Goal: Complete application form

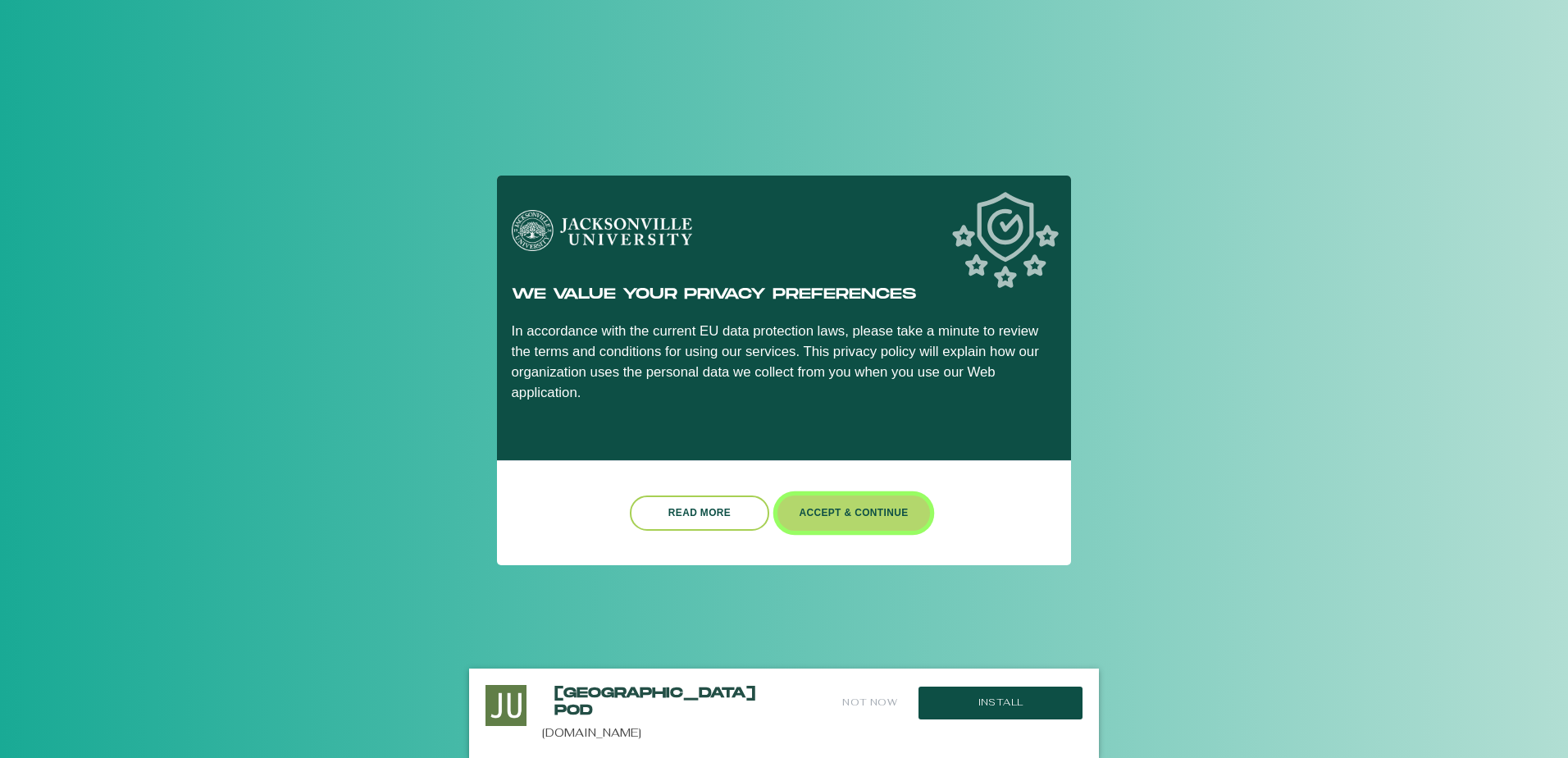
click at [858, 507] on button "Accept & Continue" at bounding box center [854, 513] width 152 height 35
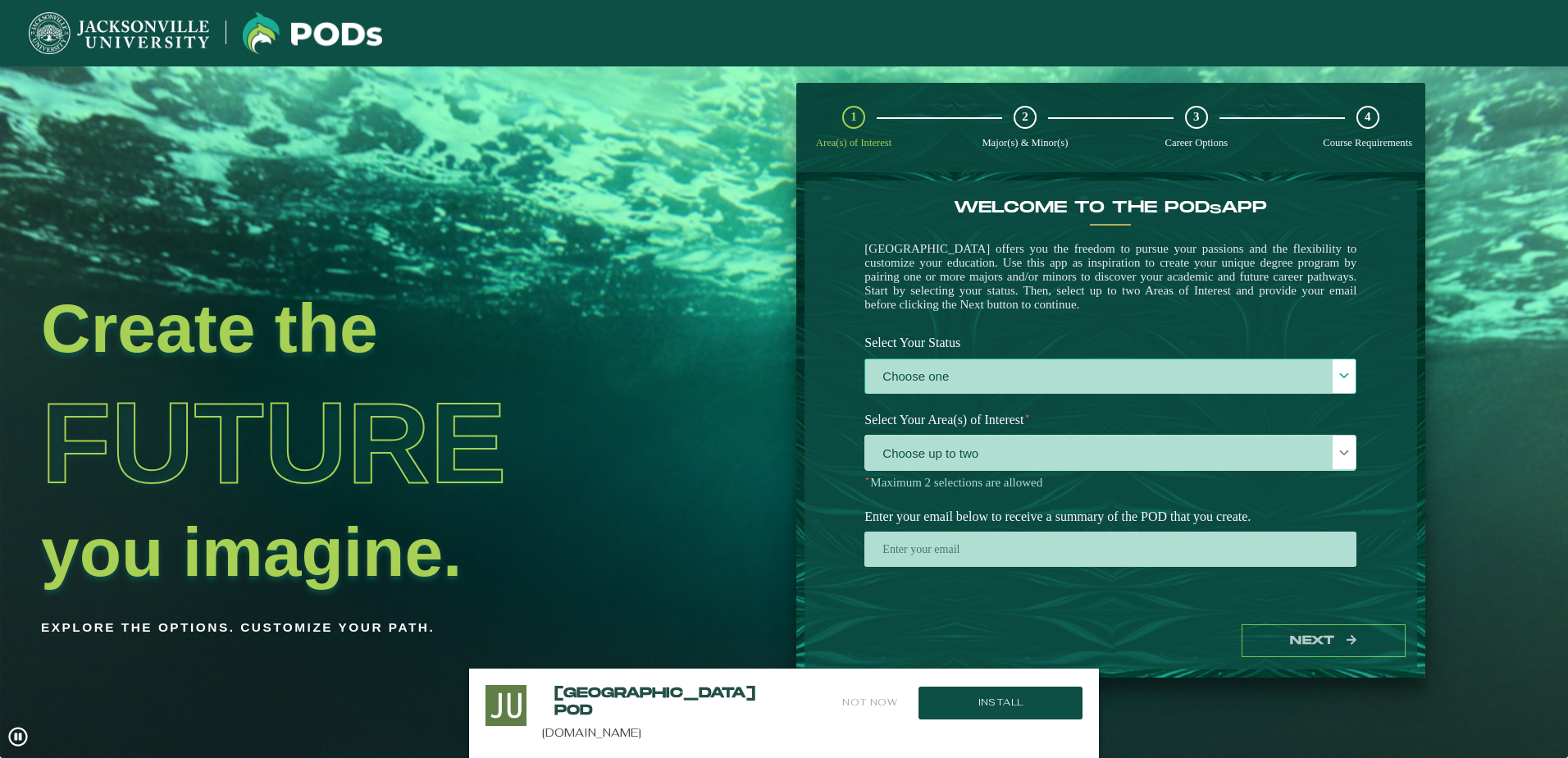
click at [954, 377] on label "Choose one" at bounding box center [1110, 377] width 491 height 35
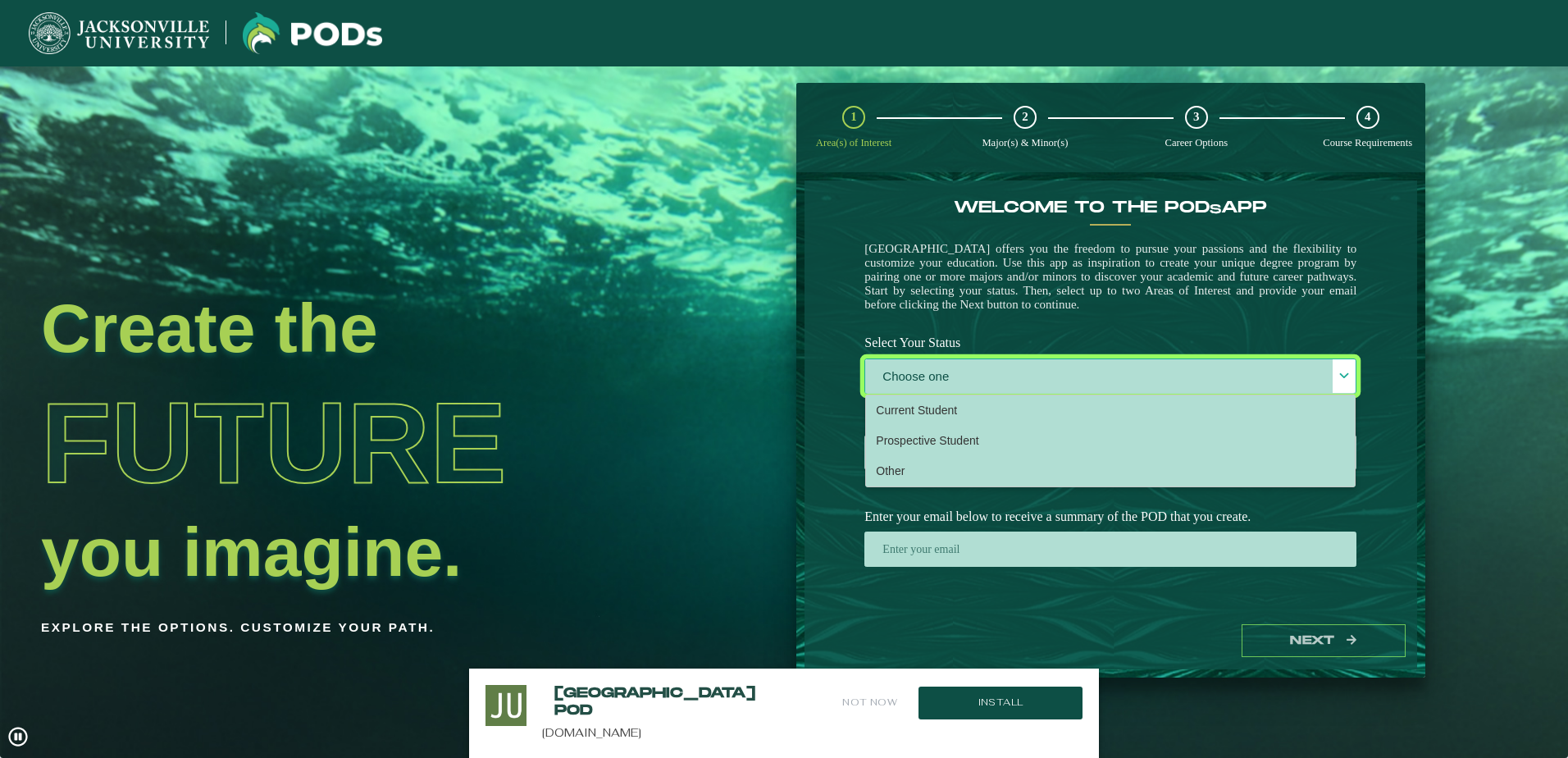
scroll to position [9, 75]
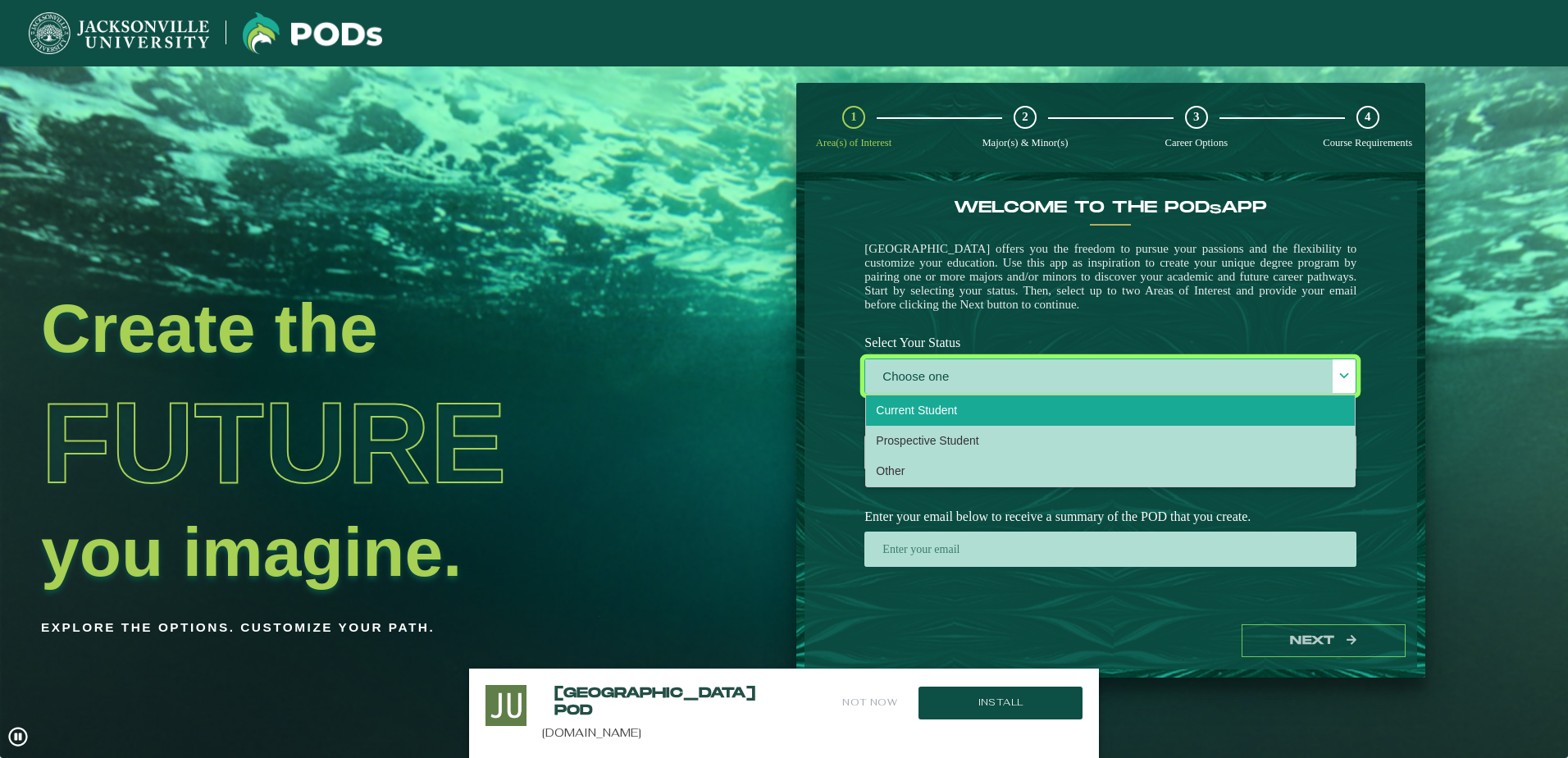
click at [932, 409] on li "Current Student" at bounding box center [1110, 410] width 489 height 30
select select "[object Object]"
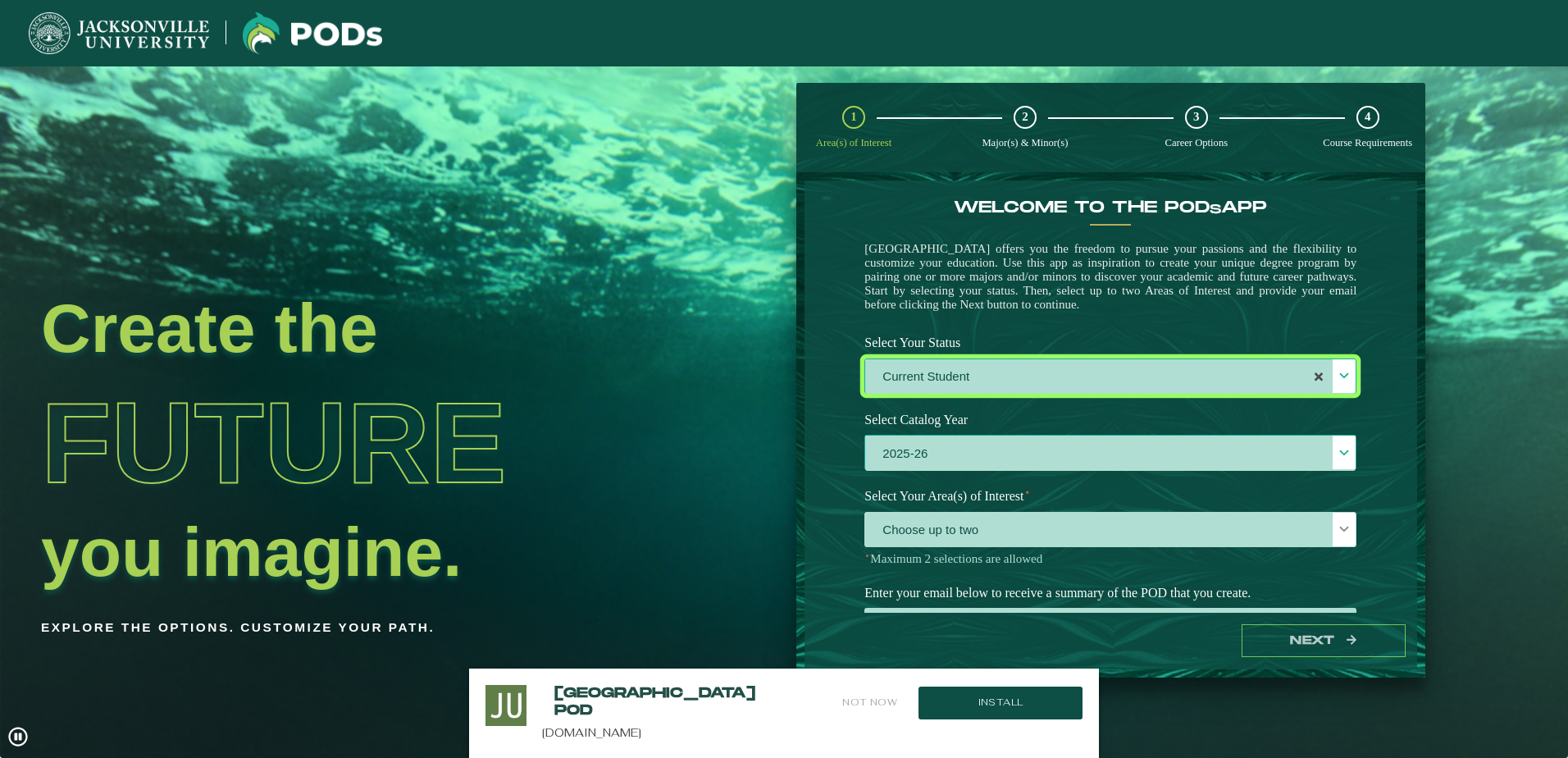
click at [923, 465] on label "2025-26" at bounding box center [1110, 453] width 491 height 35
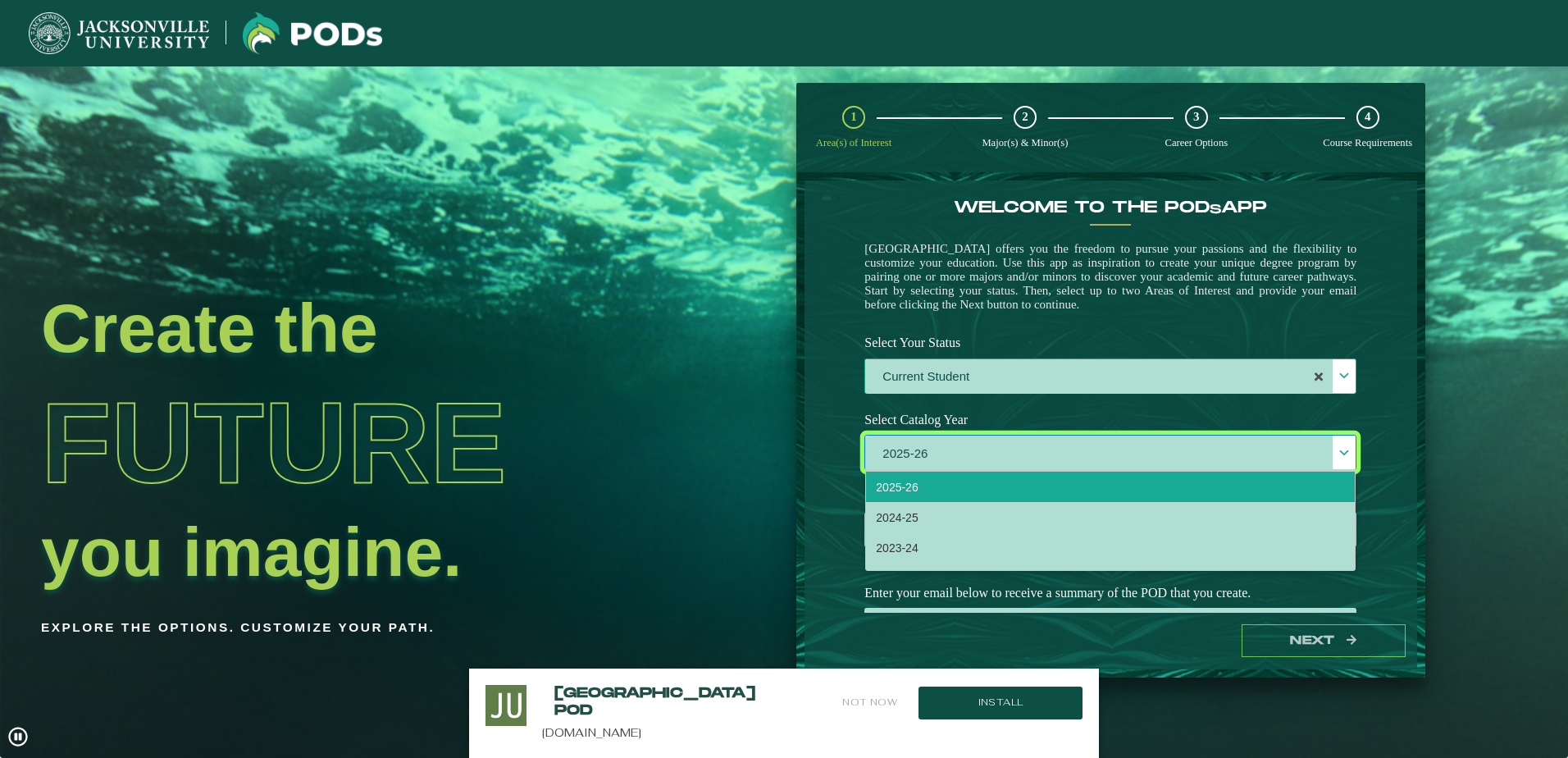
drag, startPoint x: 842, startPoint y: 444, endPoint x: 852, endPoint y: 446, distance: 10.2
click at [844, 443] on div "Welcome to the POD s app Jacksonville University offers you the freedom to purs…" at bounding box center [1111, 396] width 613 height 432
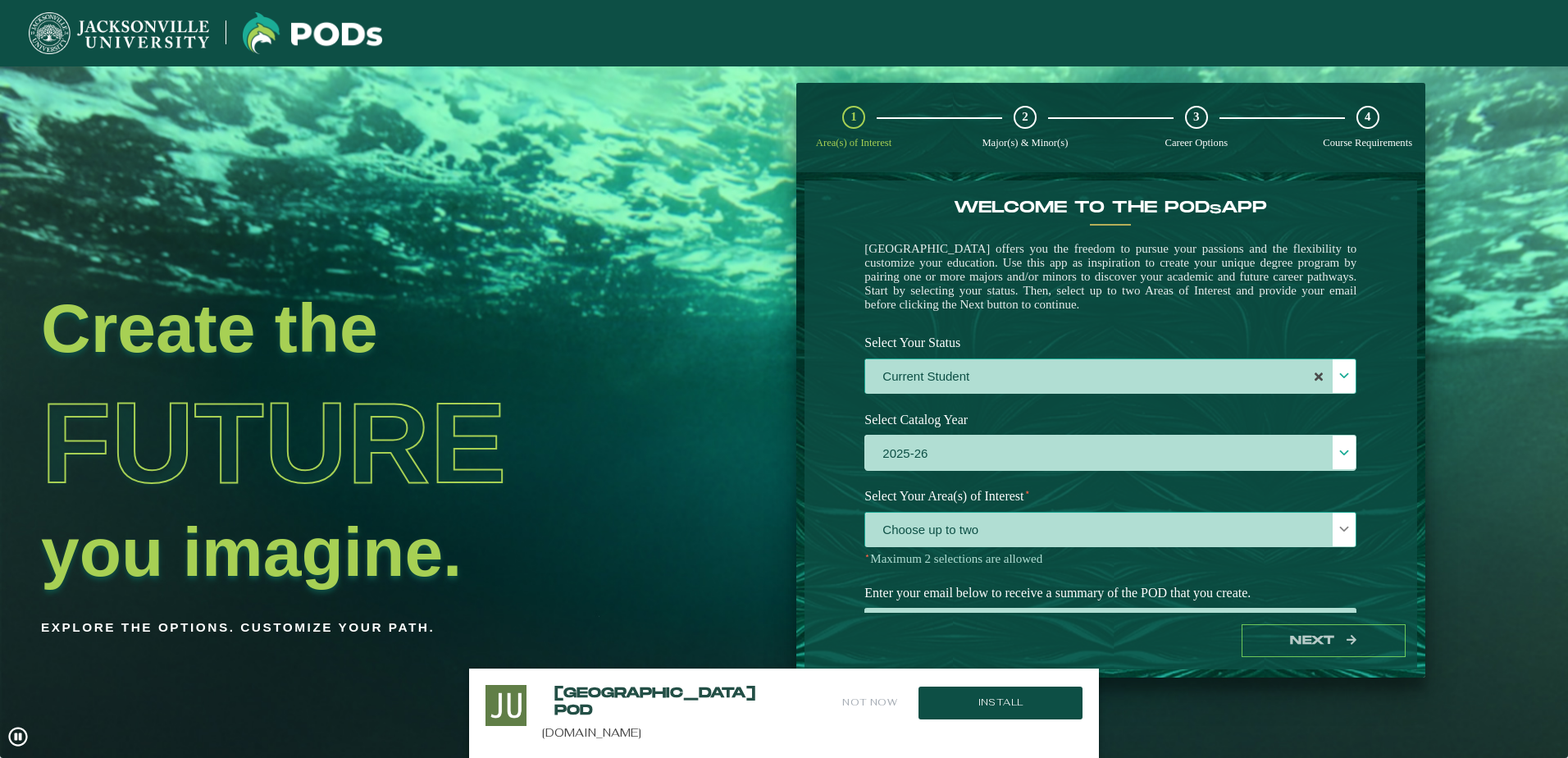
click at [942, 535] on span "Choose up to two" at bounding box center [1110, 530] width 491 height 35
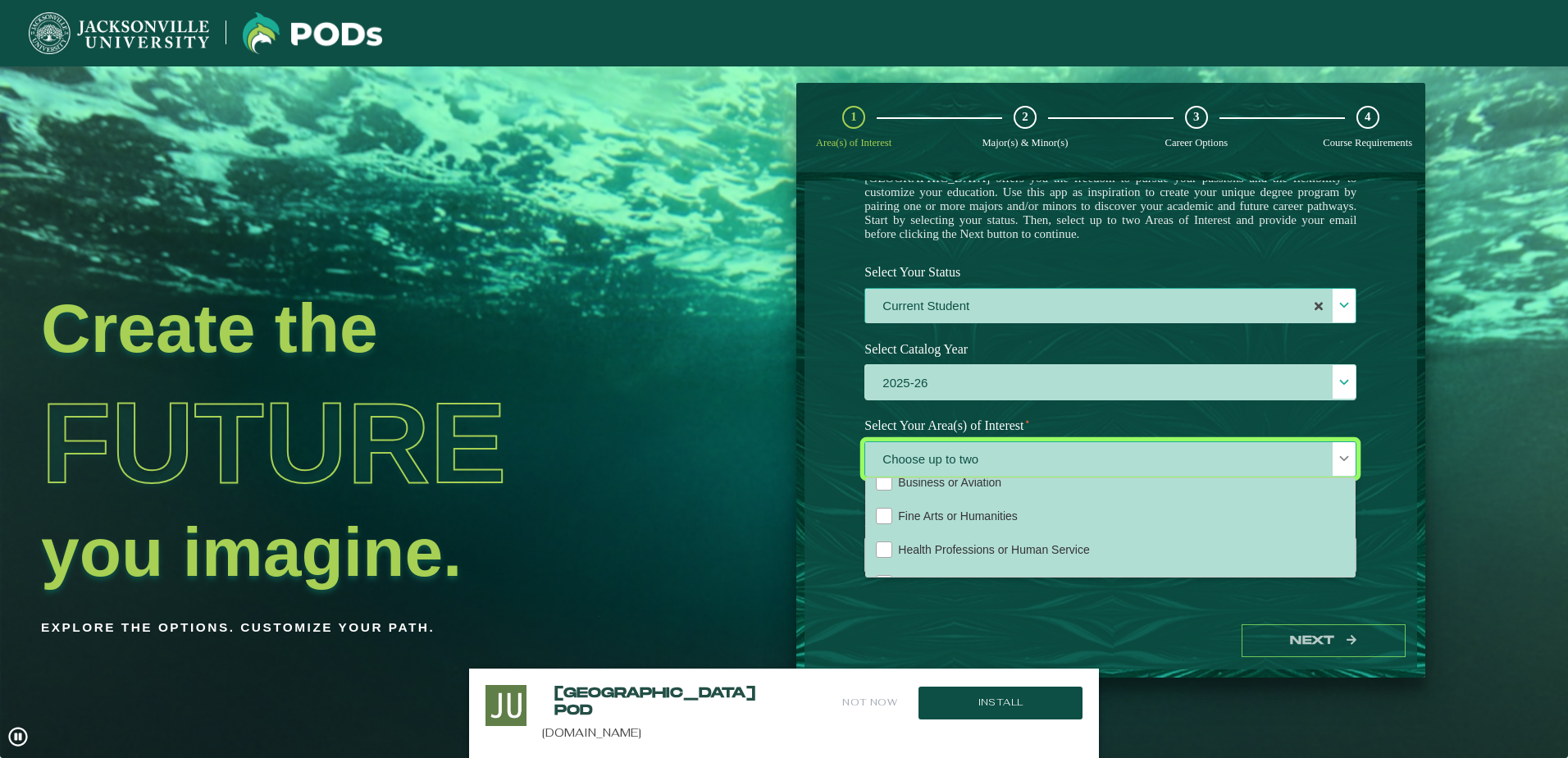
scroll to position [111, 0]
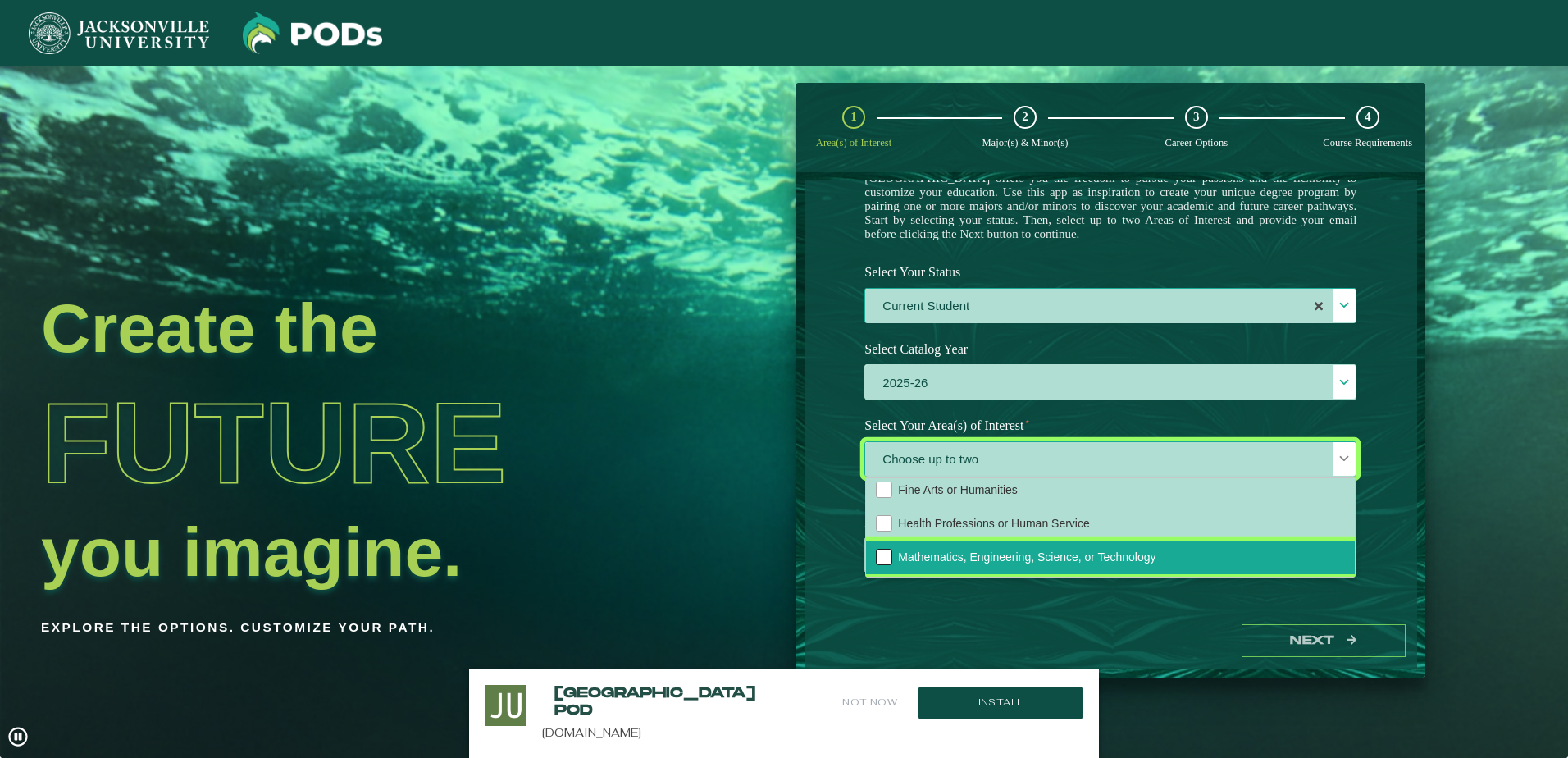
click at [887, 553] on div "Mathematics, Engineering, Science, or Technology" at bounding box center [884, 556] width 17 height 17
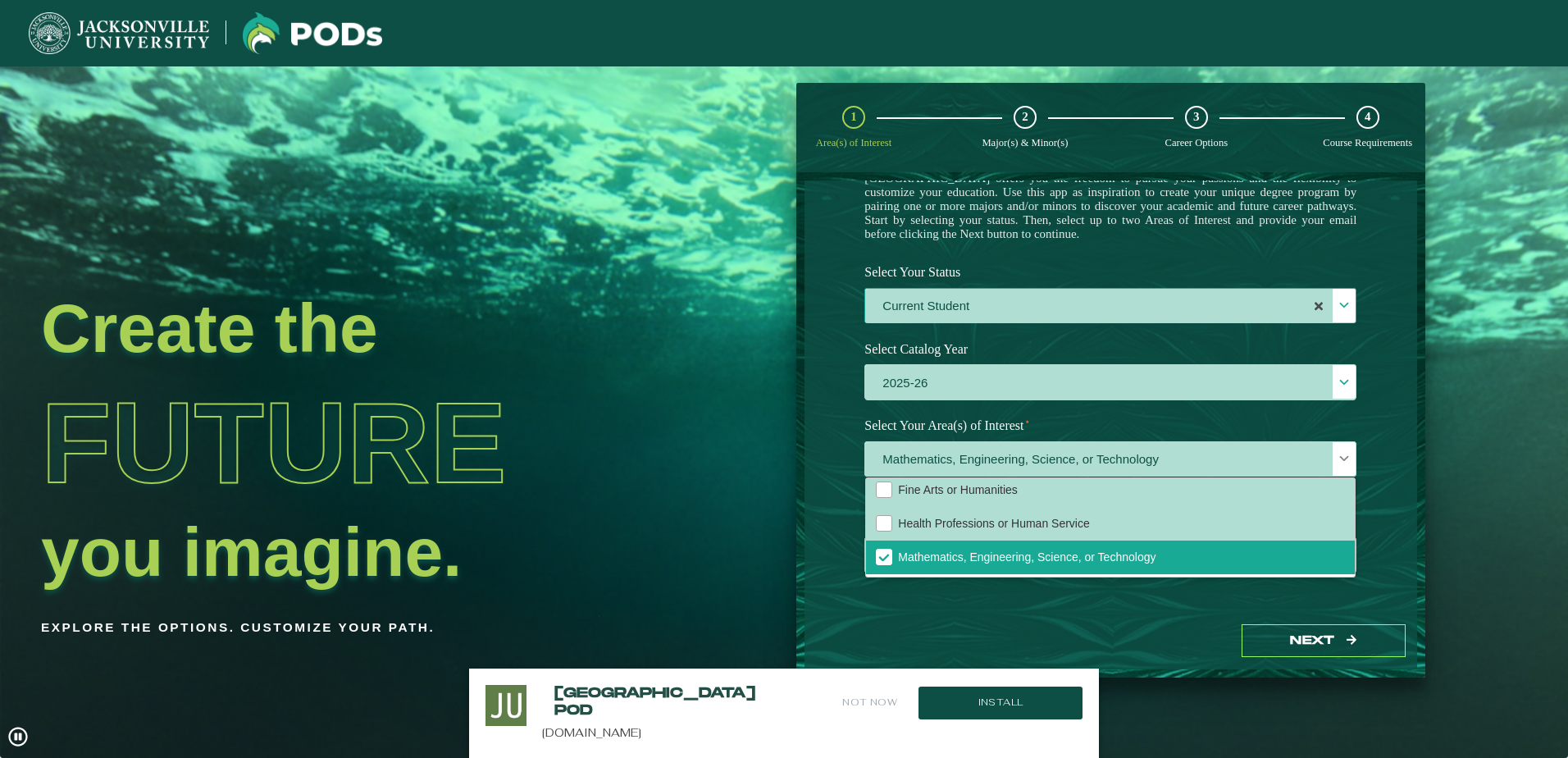
drag, startPoint x: 1130, startPoint y: 596, endPoint x: 1123, endPoint y: 619, distance: 24.0
click at [1129, 598] on div "Welcome to the POD s app Jacksonville University offers you the freedom to purs…" at bounding box center [1111, 396] width 613 height 432
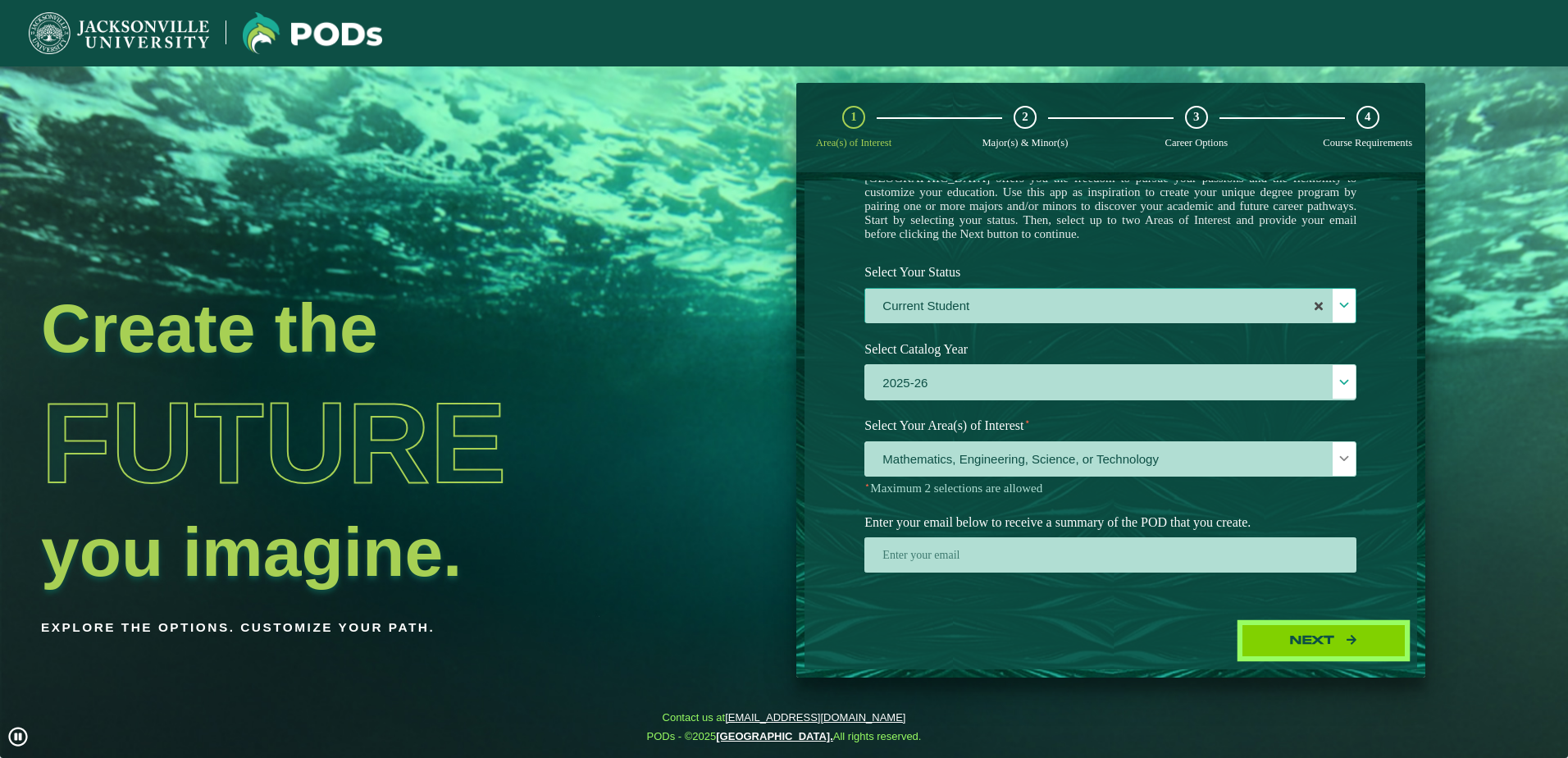
click at [1275, 649] on button "Next" at bounding box center [1324, 641] width 164 height 33
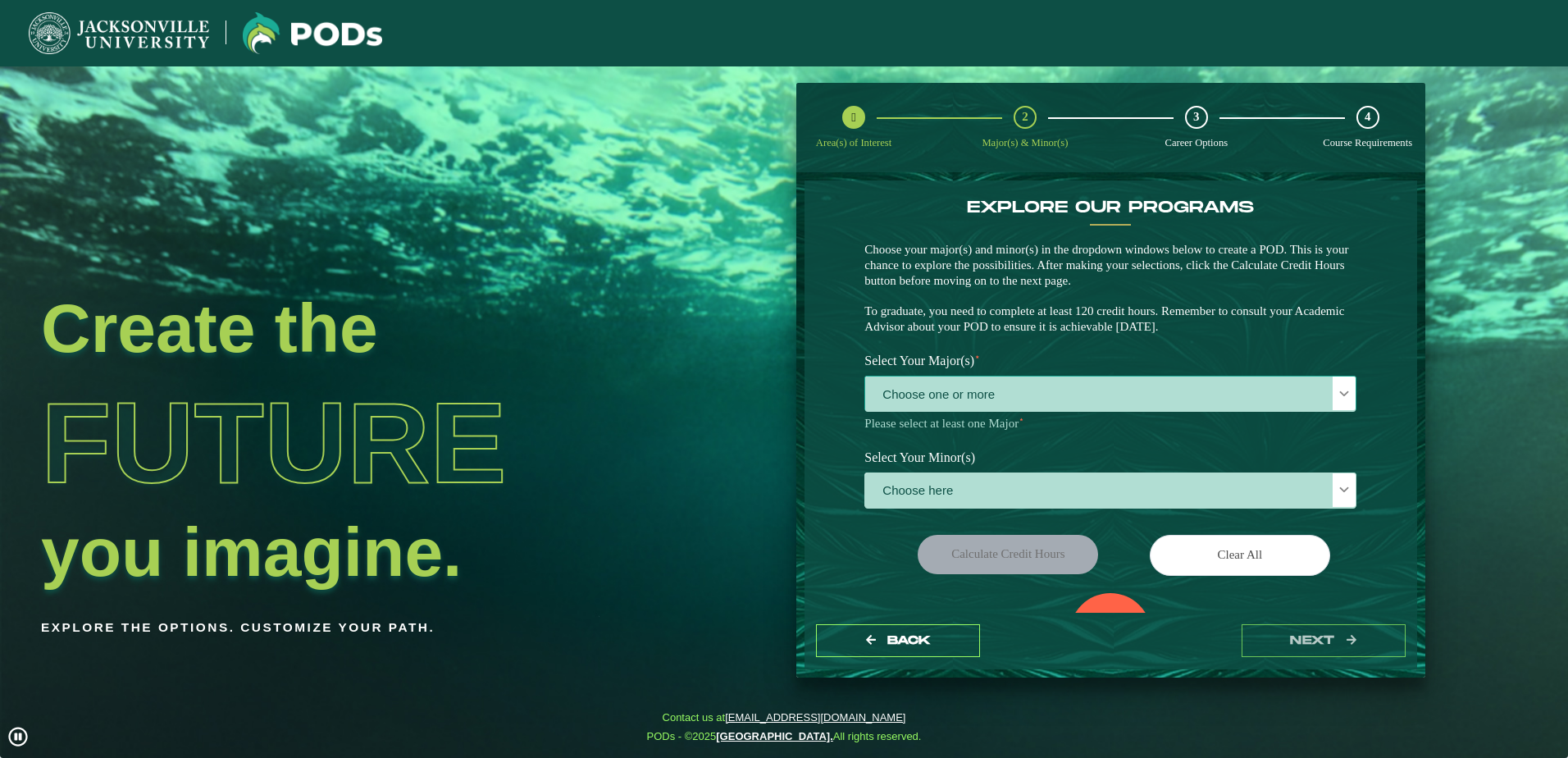
click at [1038, 387] on span "Choose one or more" at bounding box center [1110, 394] width 491 height 35
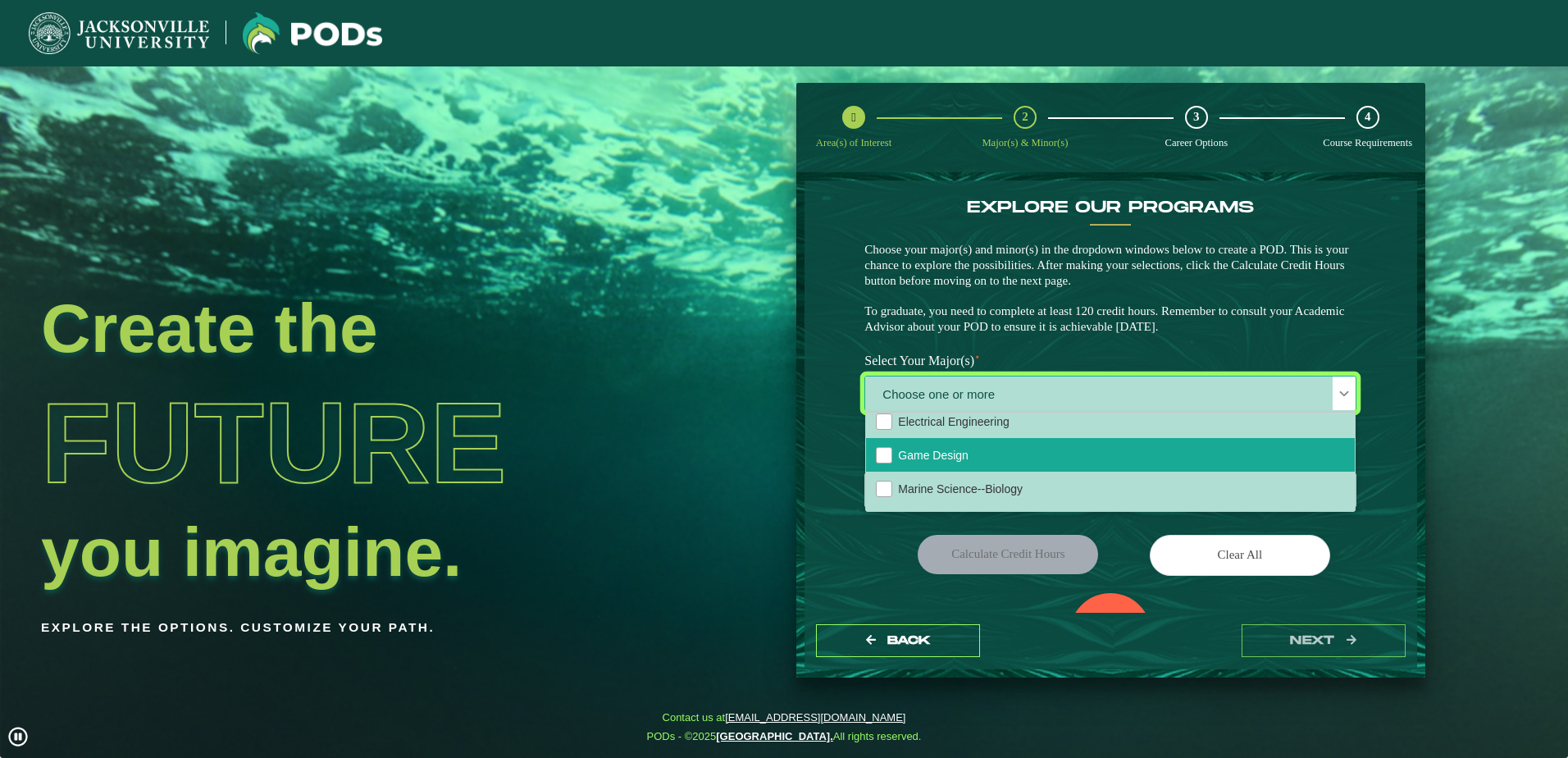
scroll to position [328, 0]
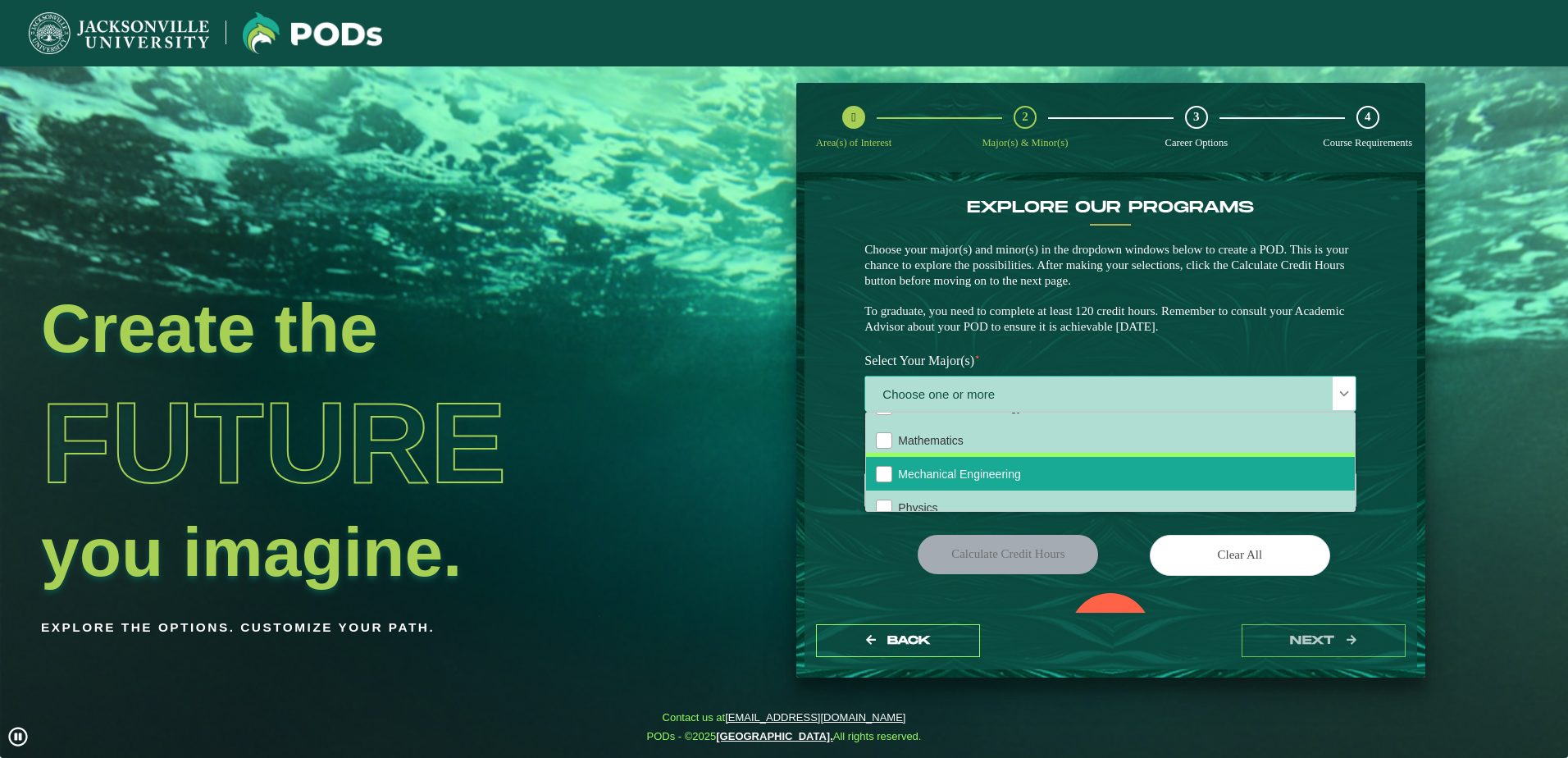
drag, startPoint x: 943, startPoint y: 534, endPoint x: 893, endPoint y: 478, distance: 75.1
click at [910, 481] on span "Mechanical Engineering" at bounding box center [958, 473] width 122 height 13
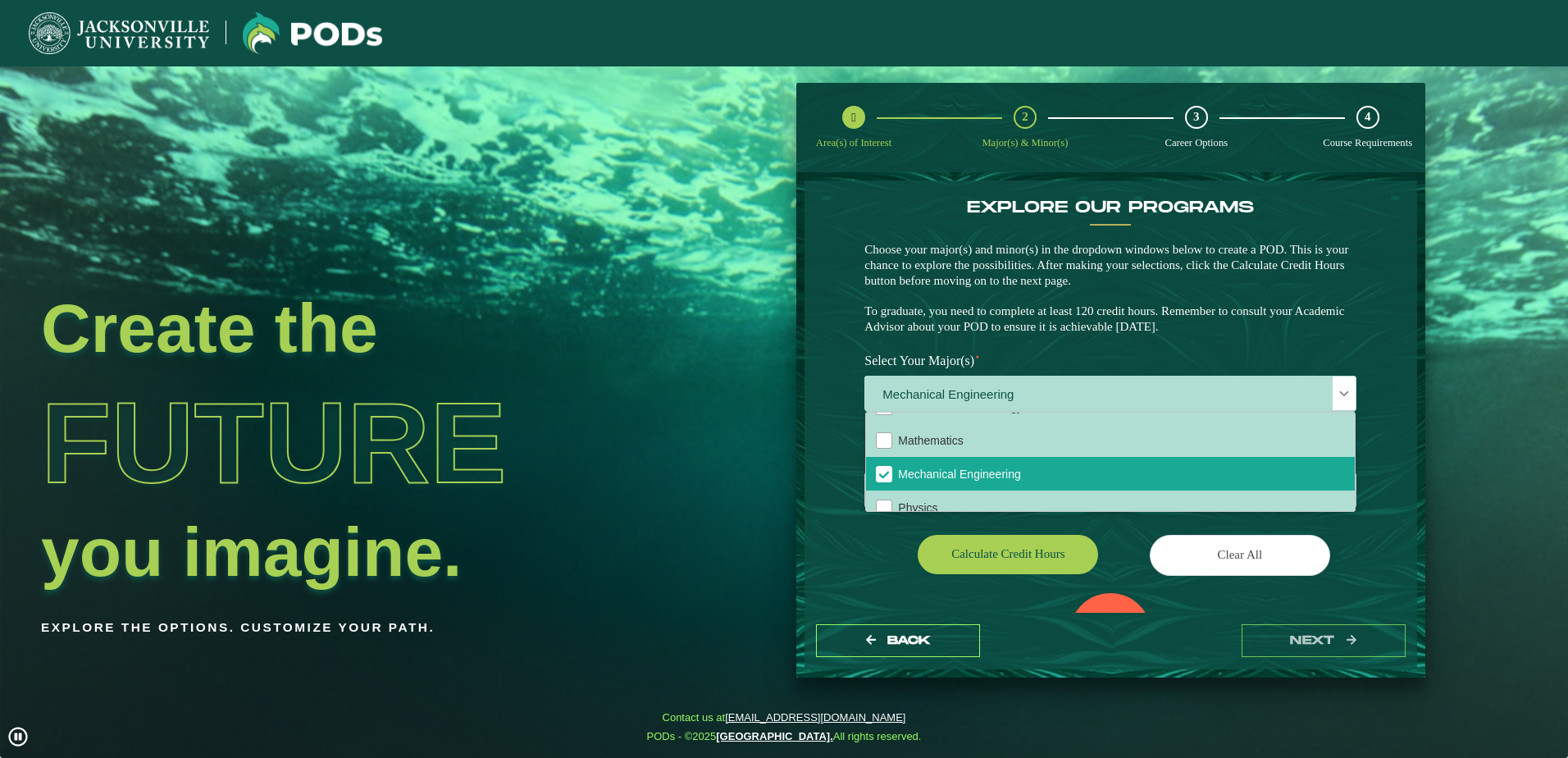
click at [835, 544] on div "EXPLORE OUR PROGRAMS Choose your major(s) and minor(s) in the dropdown windows …" at bounding box center [1111, 396] width 613 height 432
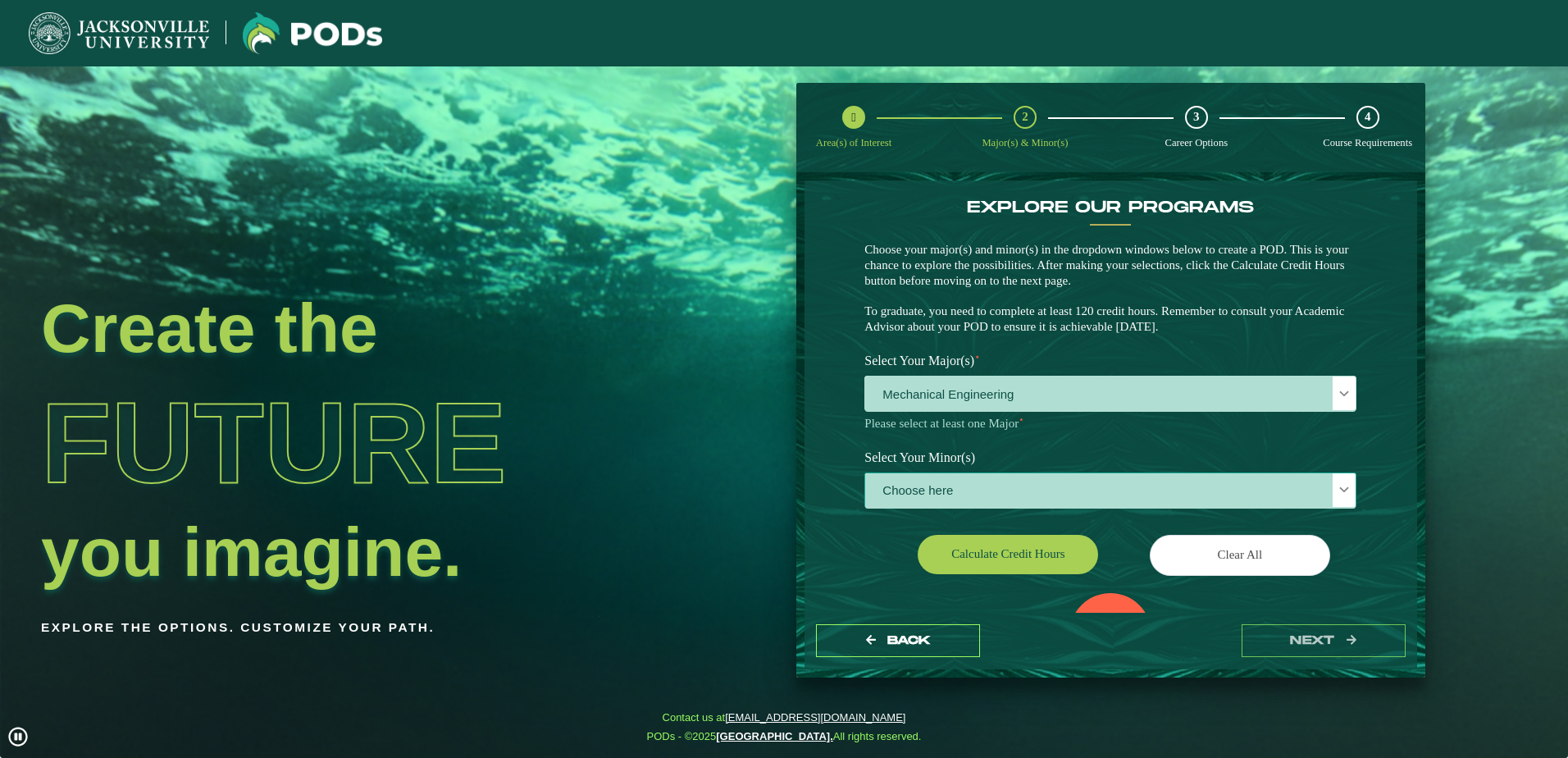
click at [983, 499] on span "Choose here" at bounding box center [1110, 491] width 491 height 35
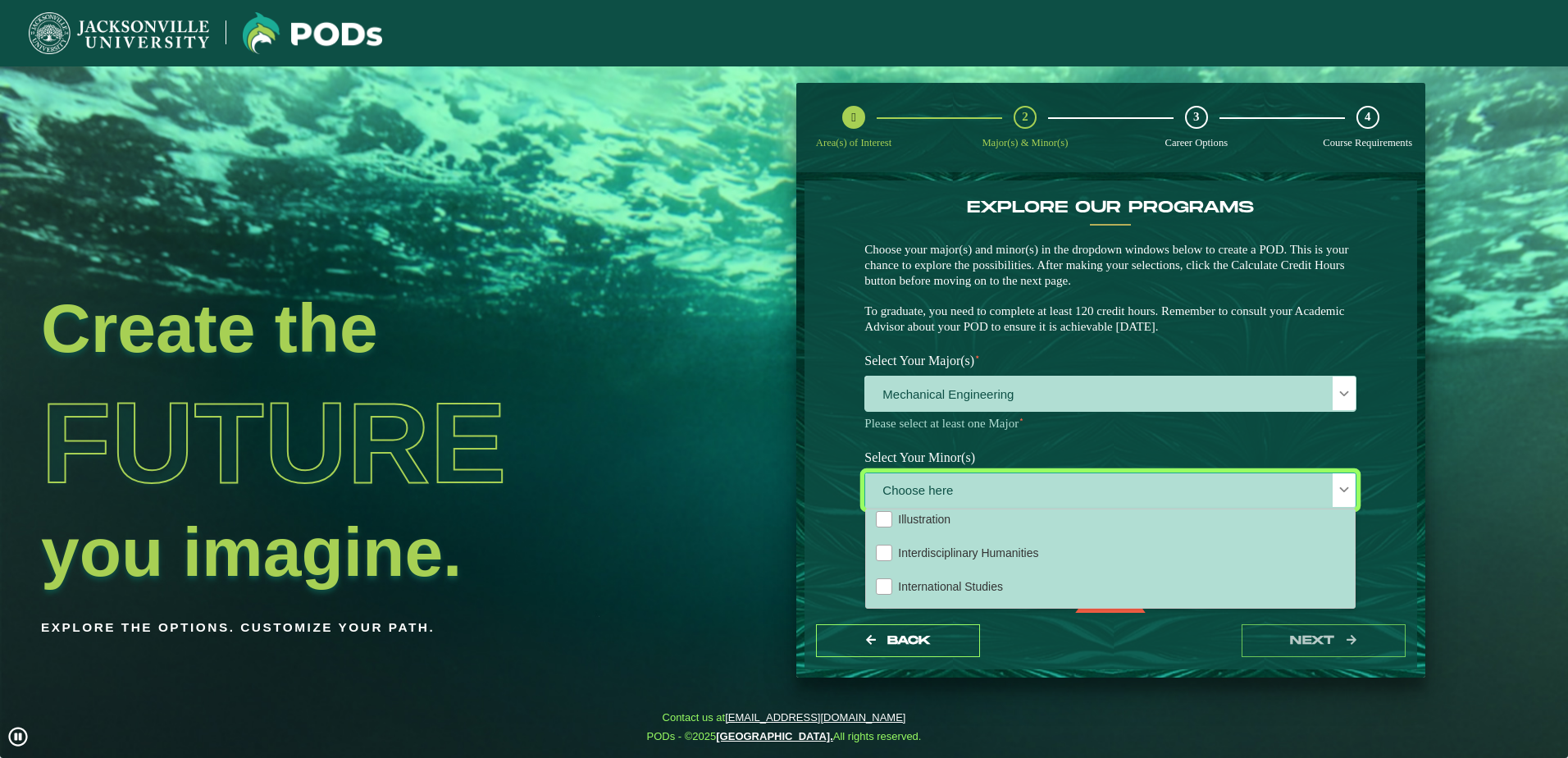
scroll to position [1066, 0]
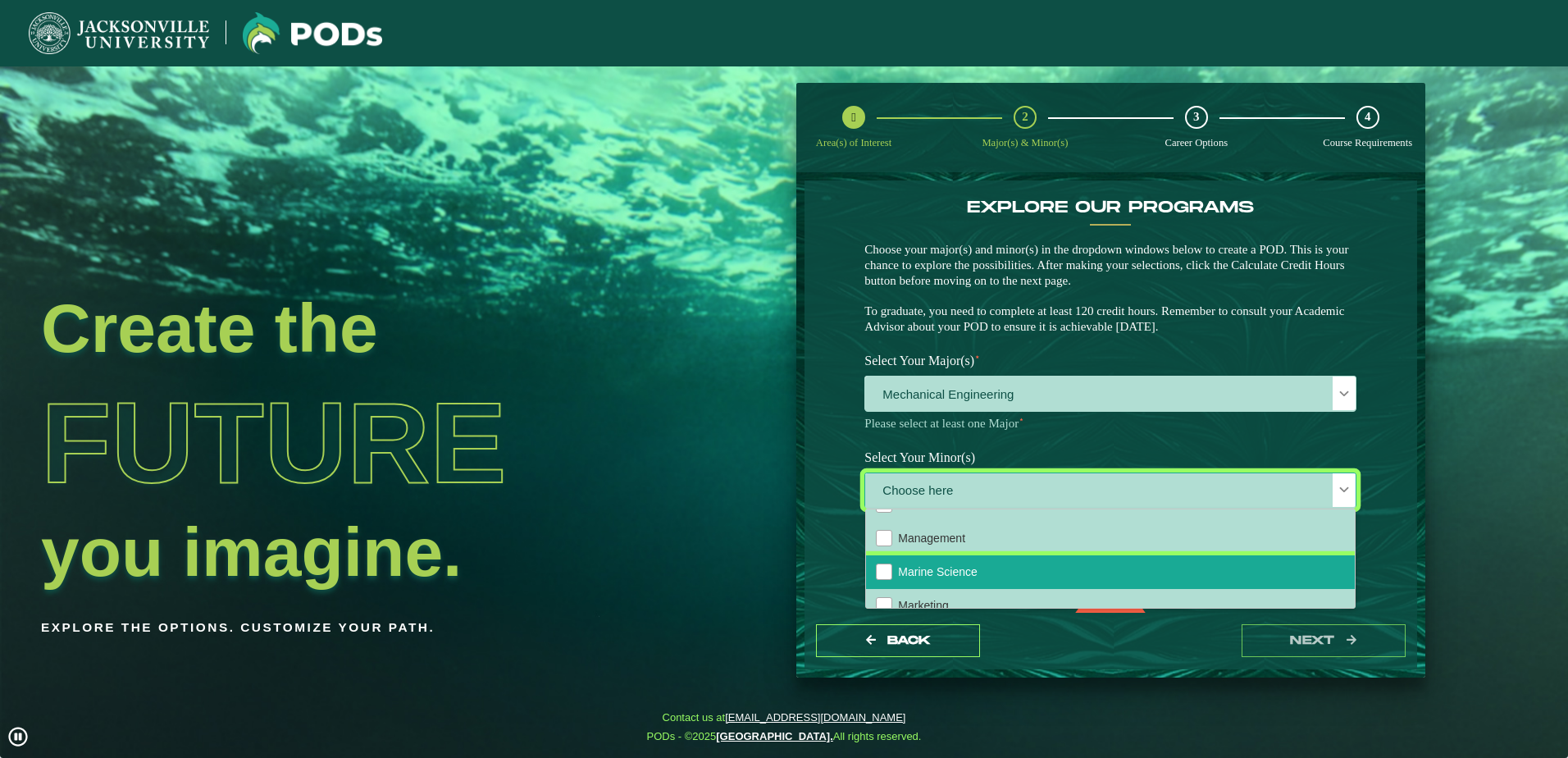
click at [951, 578] on span "Marine Science" at bounding box center [938, 571] width 80 height 13
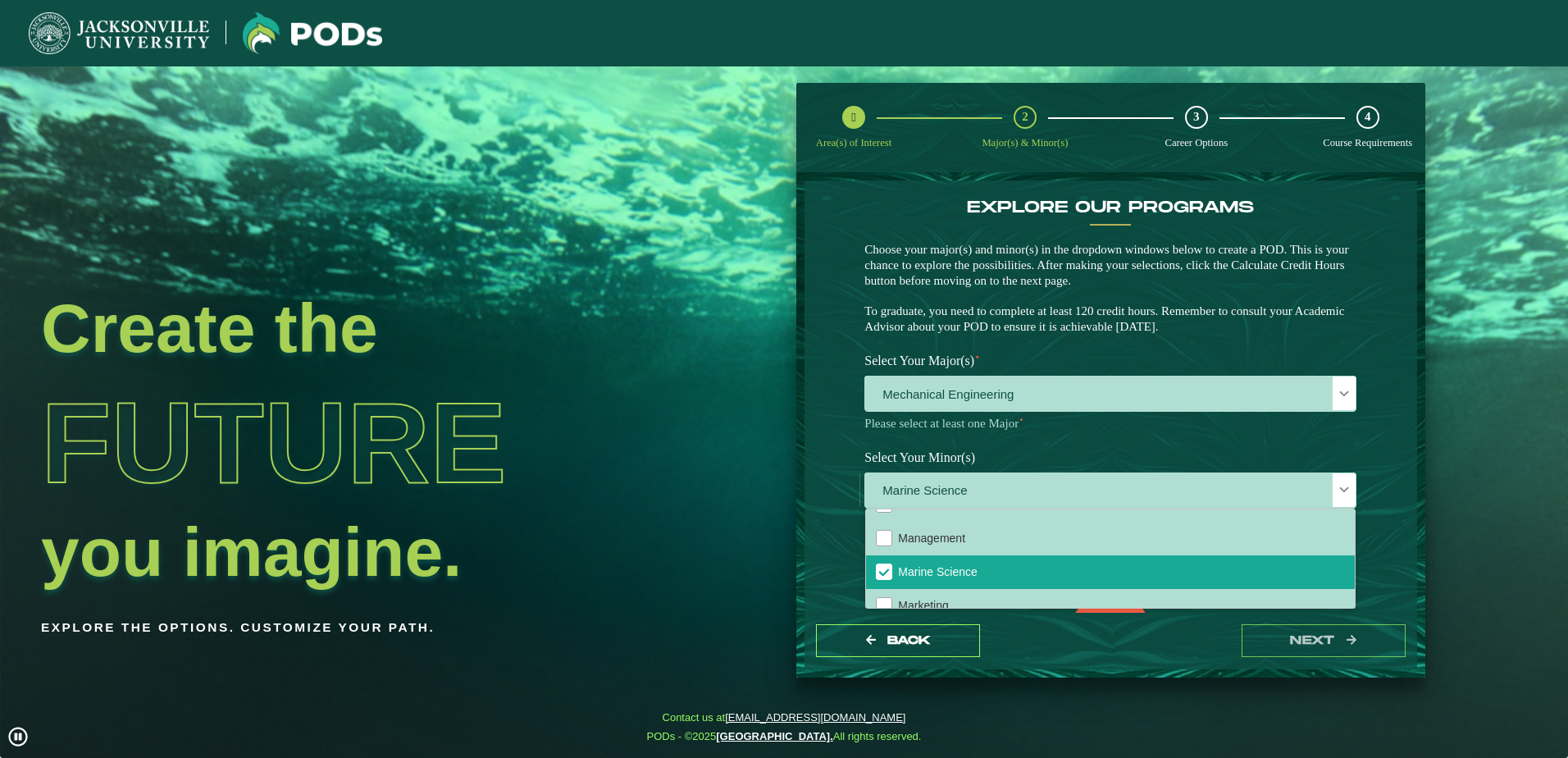
click at [1387, 533] on div "EXPLORE OUR PROGRAMS Choose your major(s) and minor(s) in the dropdown windows …" at bounding box center [1111, 396] width 613 height 432
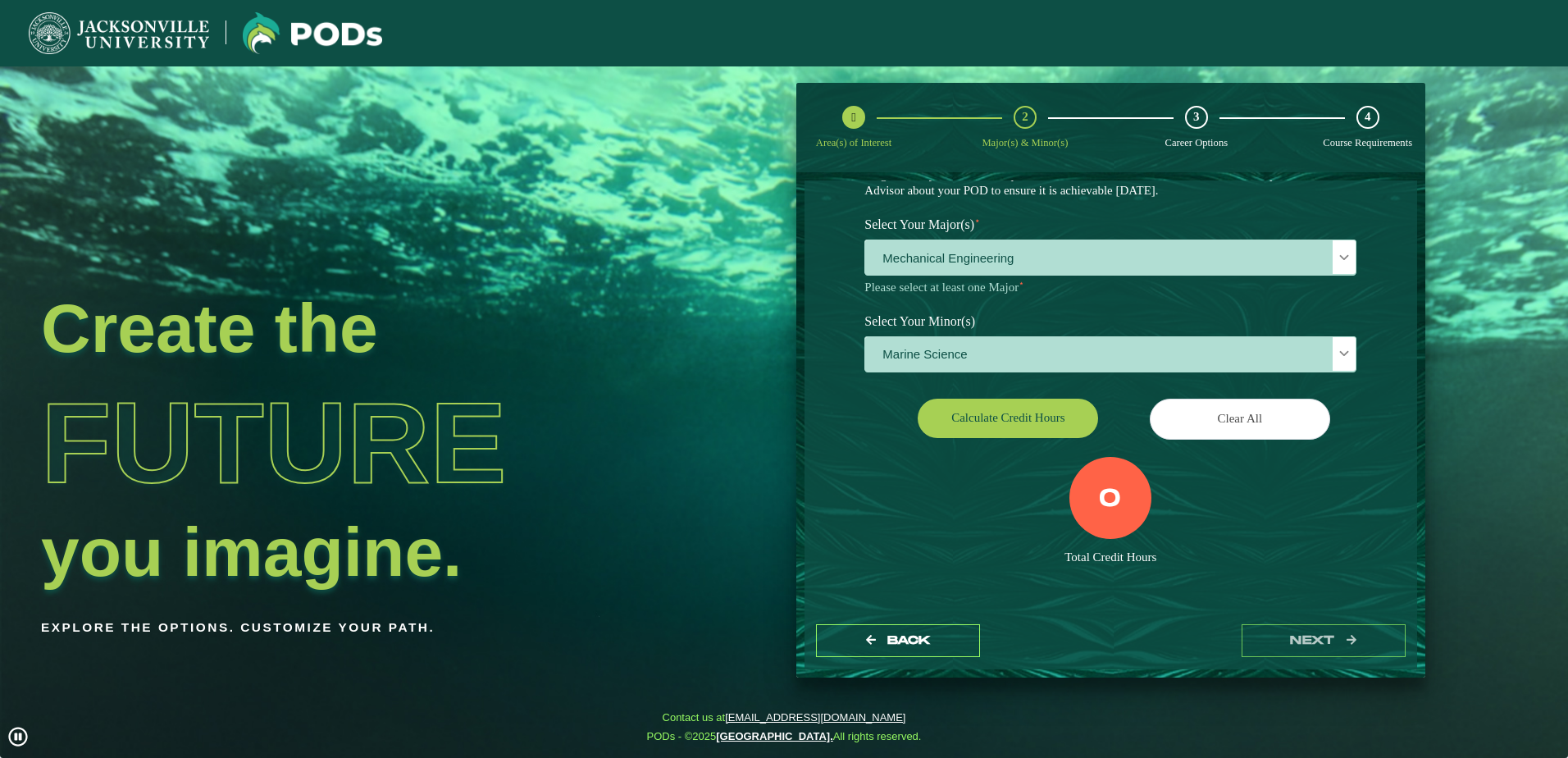
scroll to position [54, 0]
click at [985, 409] on button "Calculate credit hours" at bounding box center [1008, 419] width 181 height 39
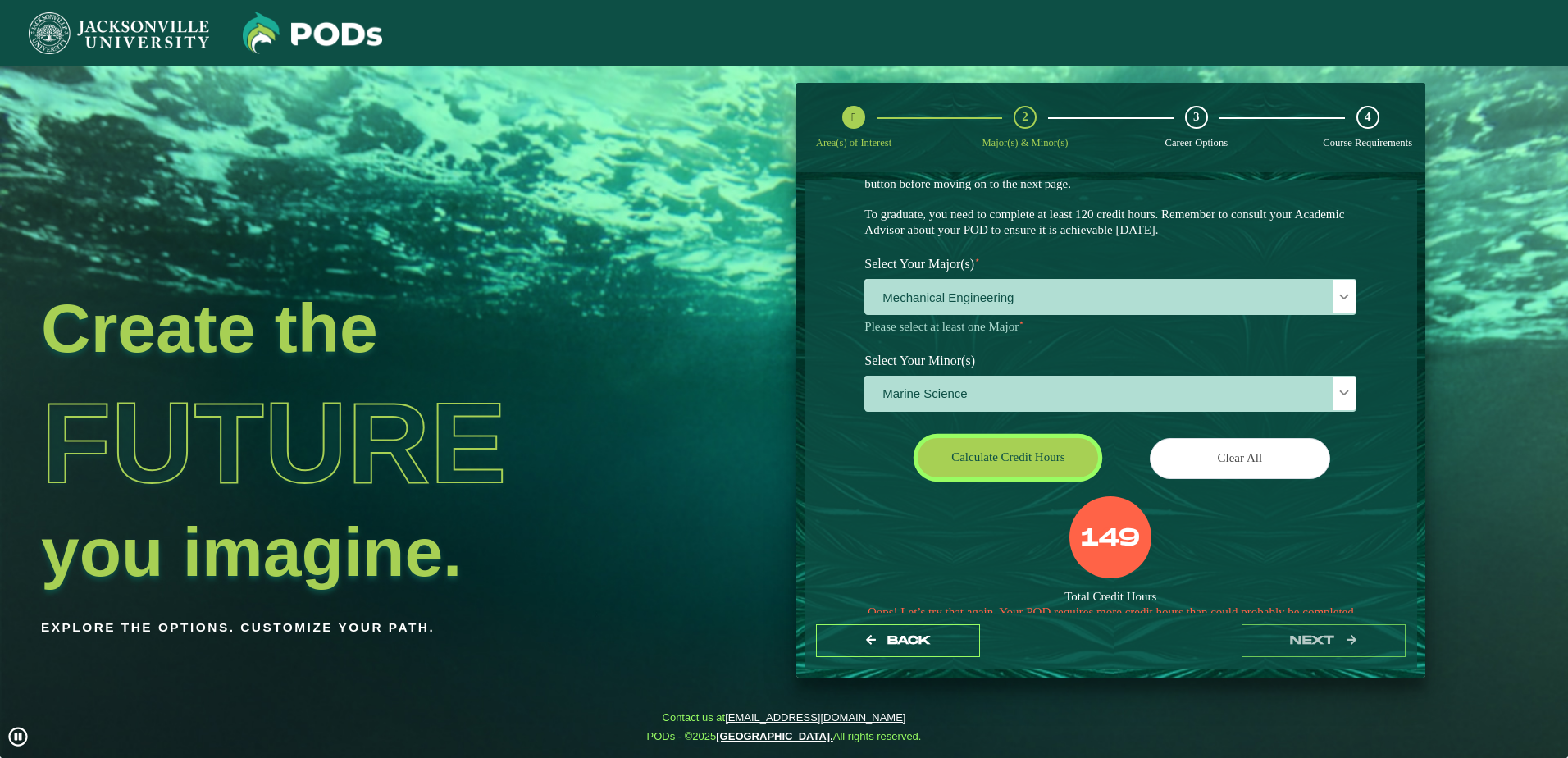
scroll to position [179, 0]
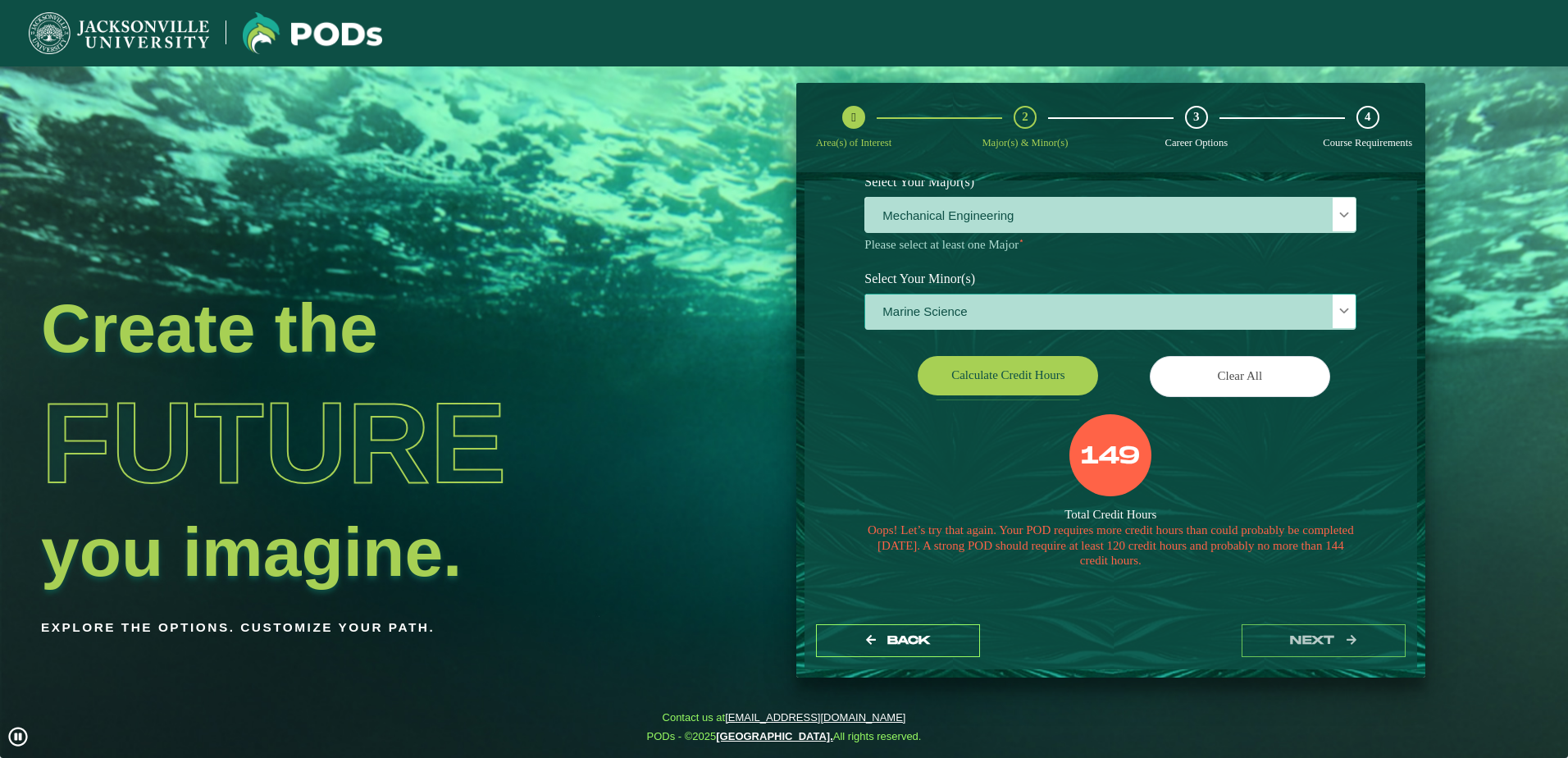
click at [1070, 306] on span "Marine Science" at bounding box center [1110, 312] width 491 height 35
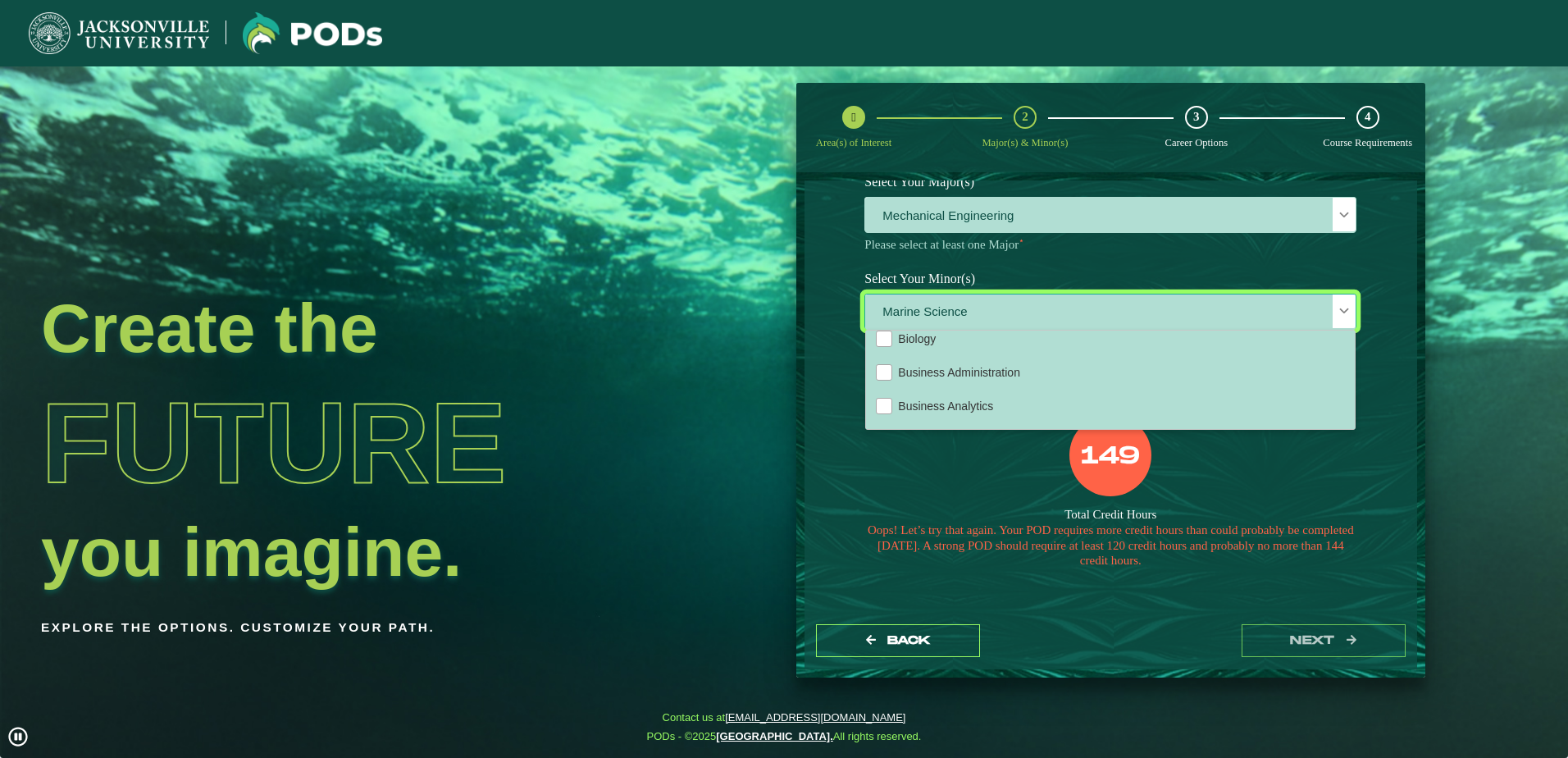
scroll to position [410, 0]
click at [976, 203] on span "Mechanical Engineering" at bounding box center [1110, 216] width 491 height 35
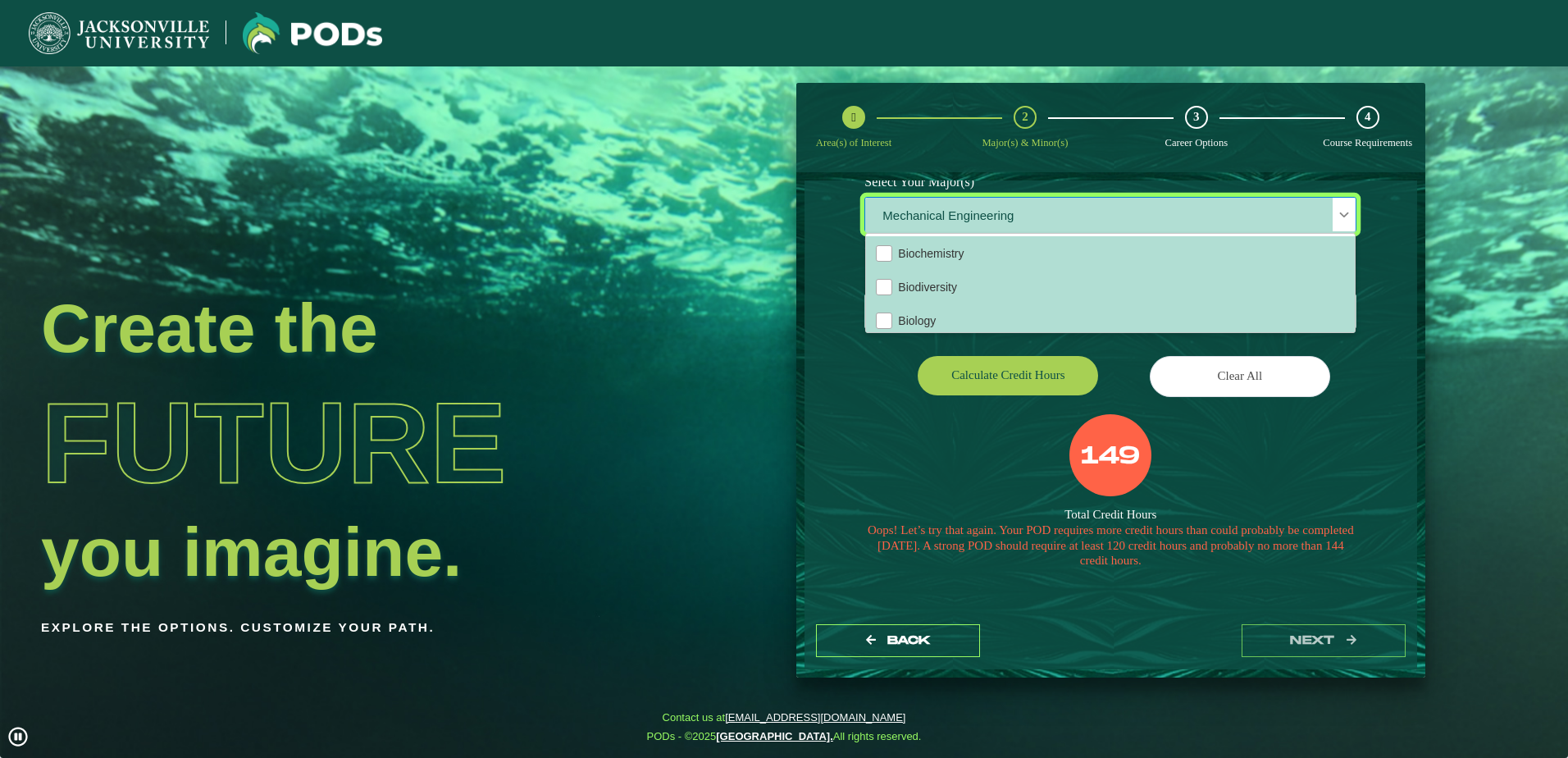
click at [845, 404] on div "EXPLORE OUR PROGRAMS Choose your major(s) and minor(s) in the dropdown windows …" at bounding box center [1111, 396] width 613 height 432
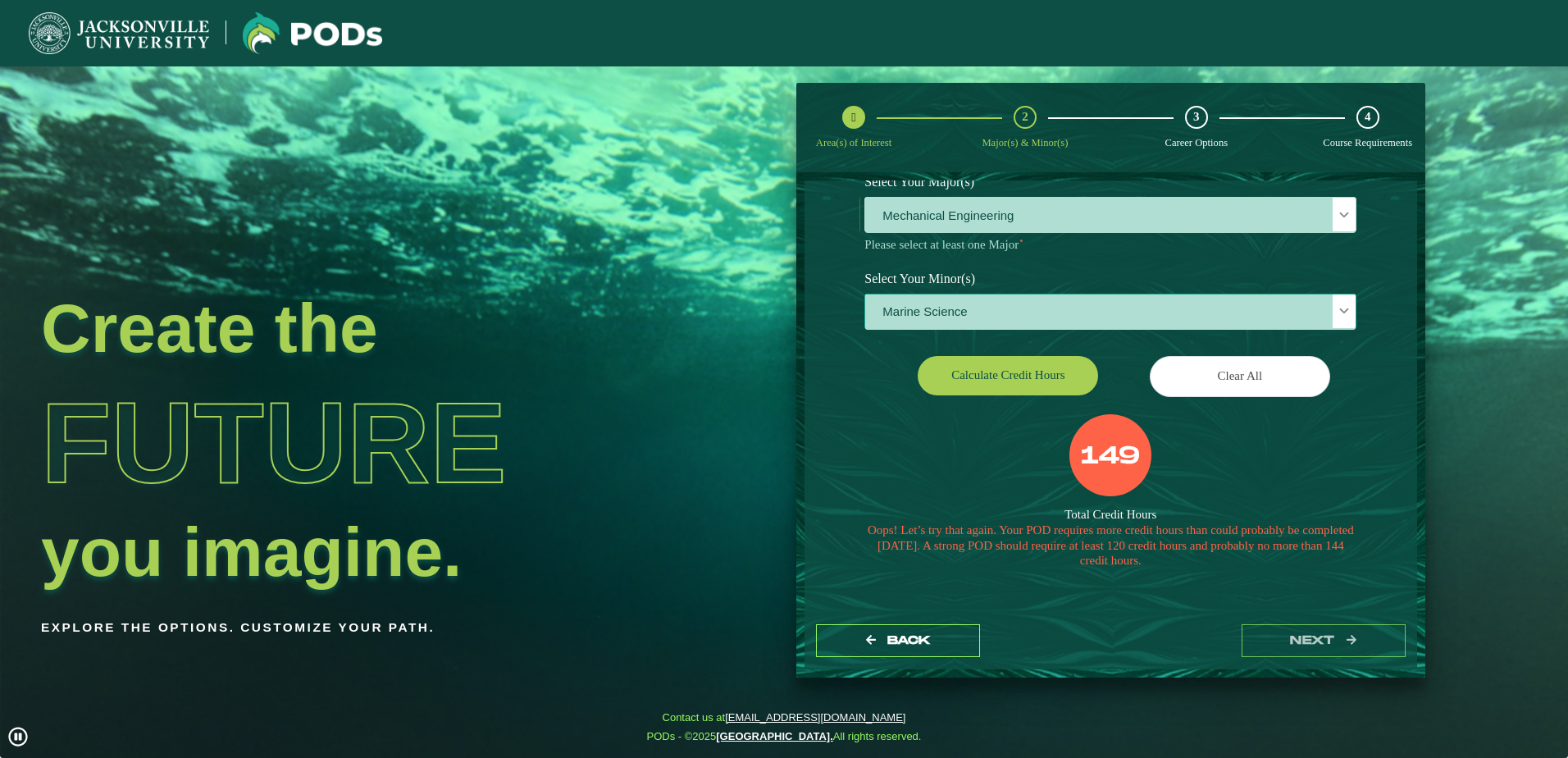
click at [977, 311] on span "Marine Science" at bounding box center [1110, 312] width 491 height 35
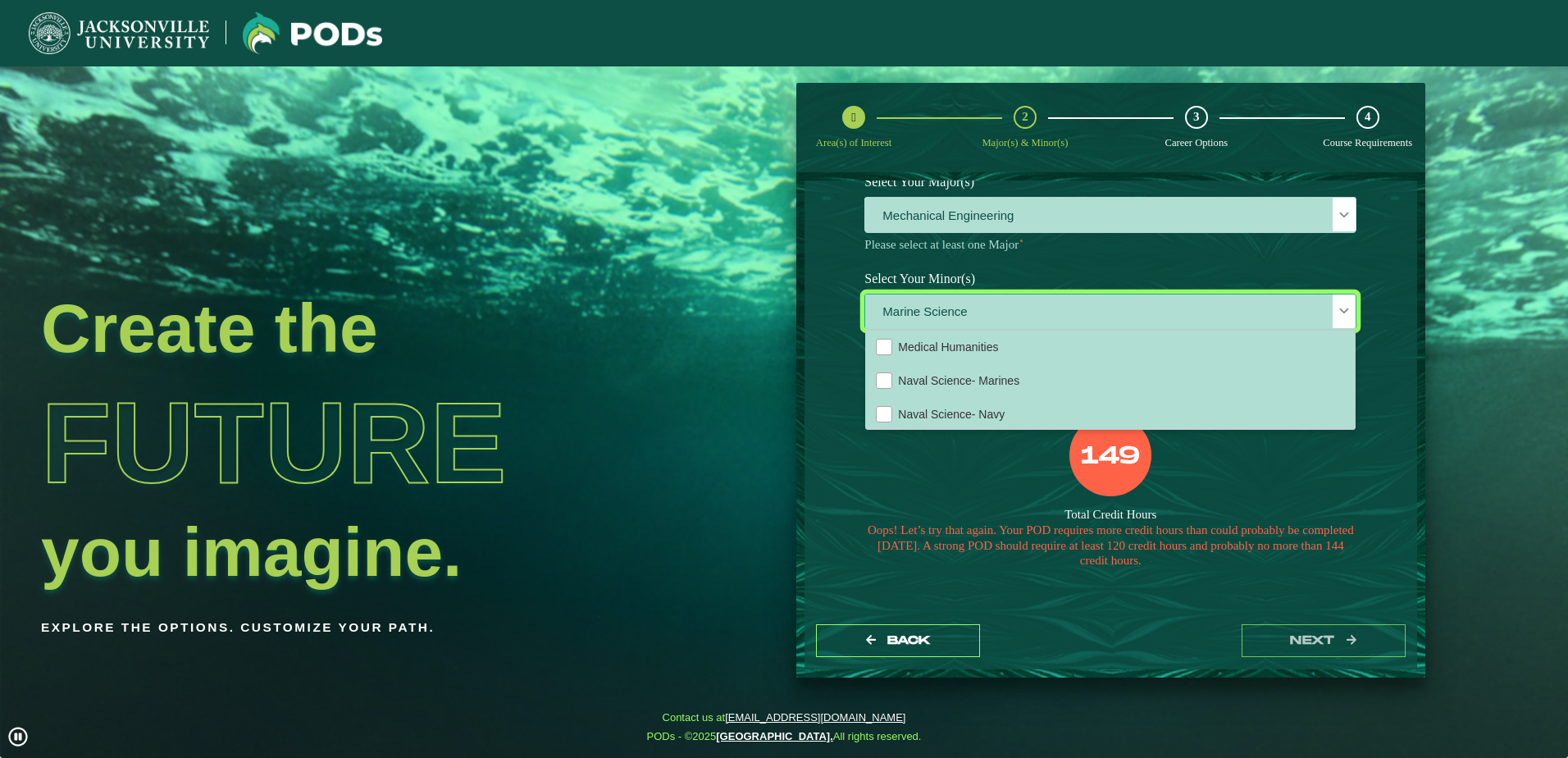
scroll to position [1131, 0]
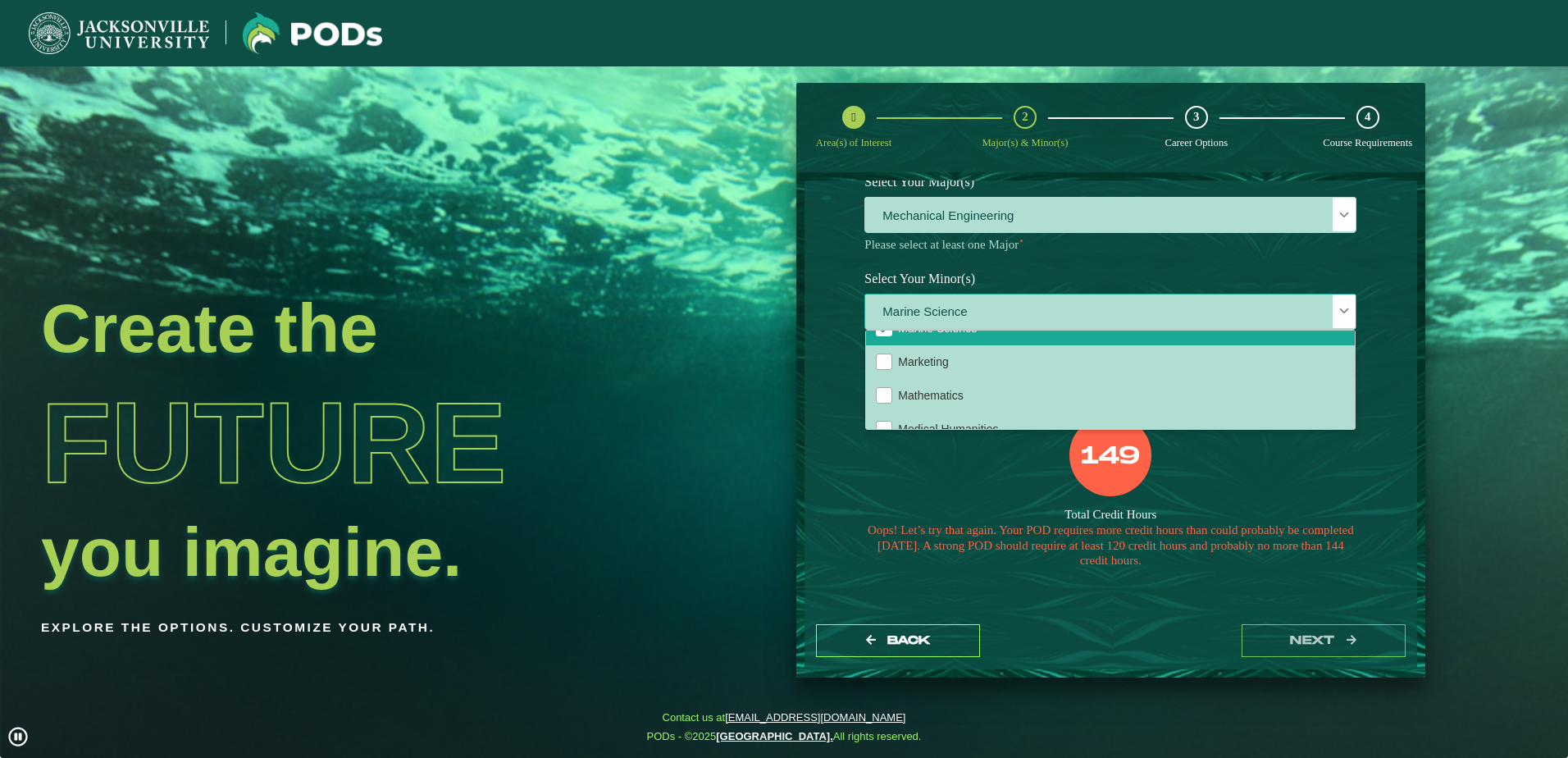
click at [990, 345] on li "Marine Science" at bounding box center [1110, 328] width 489 height 33
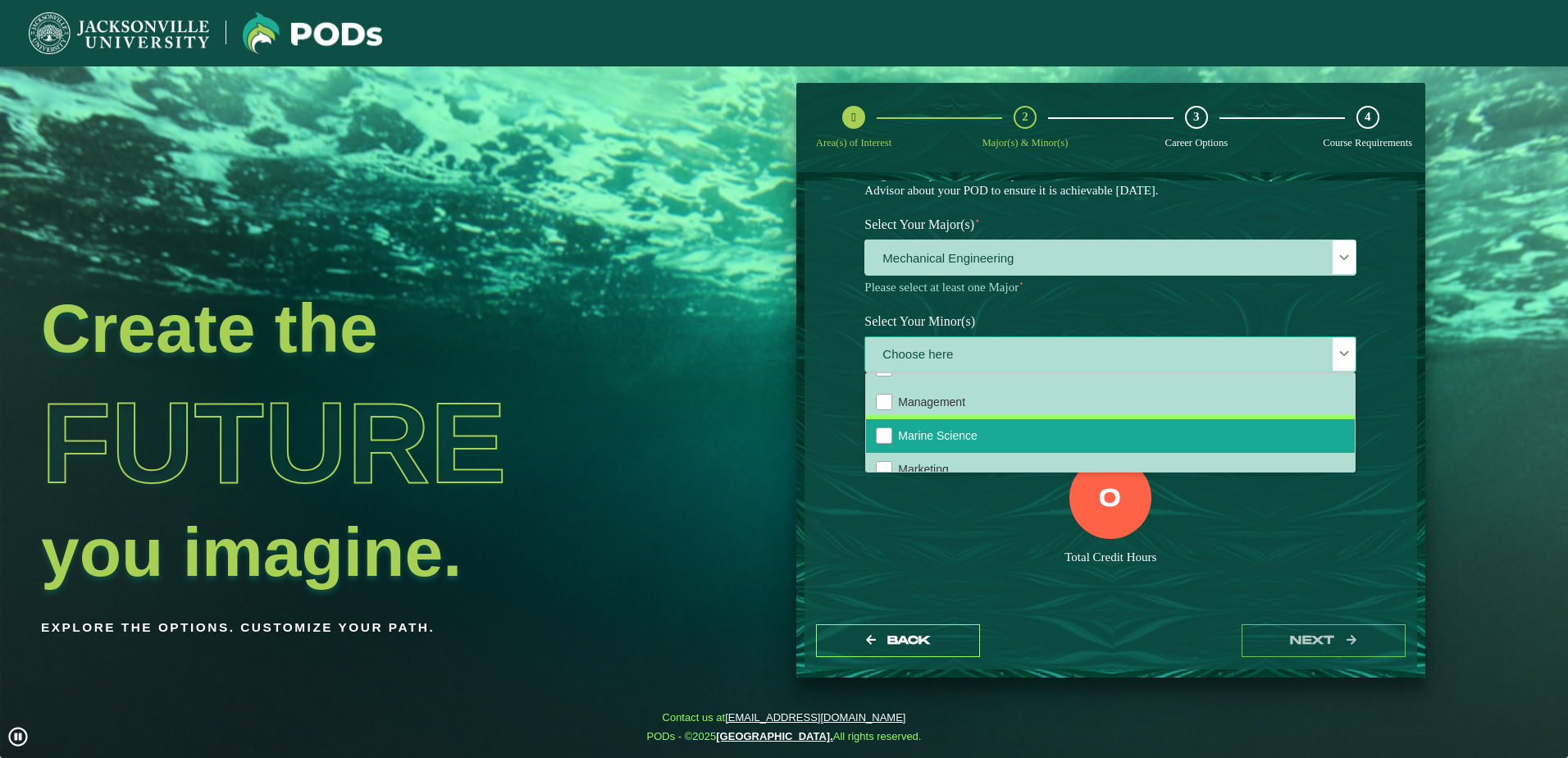
scroll to position [1148, 0]
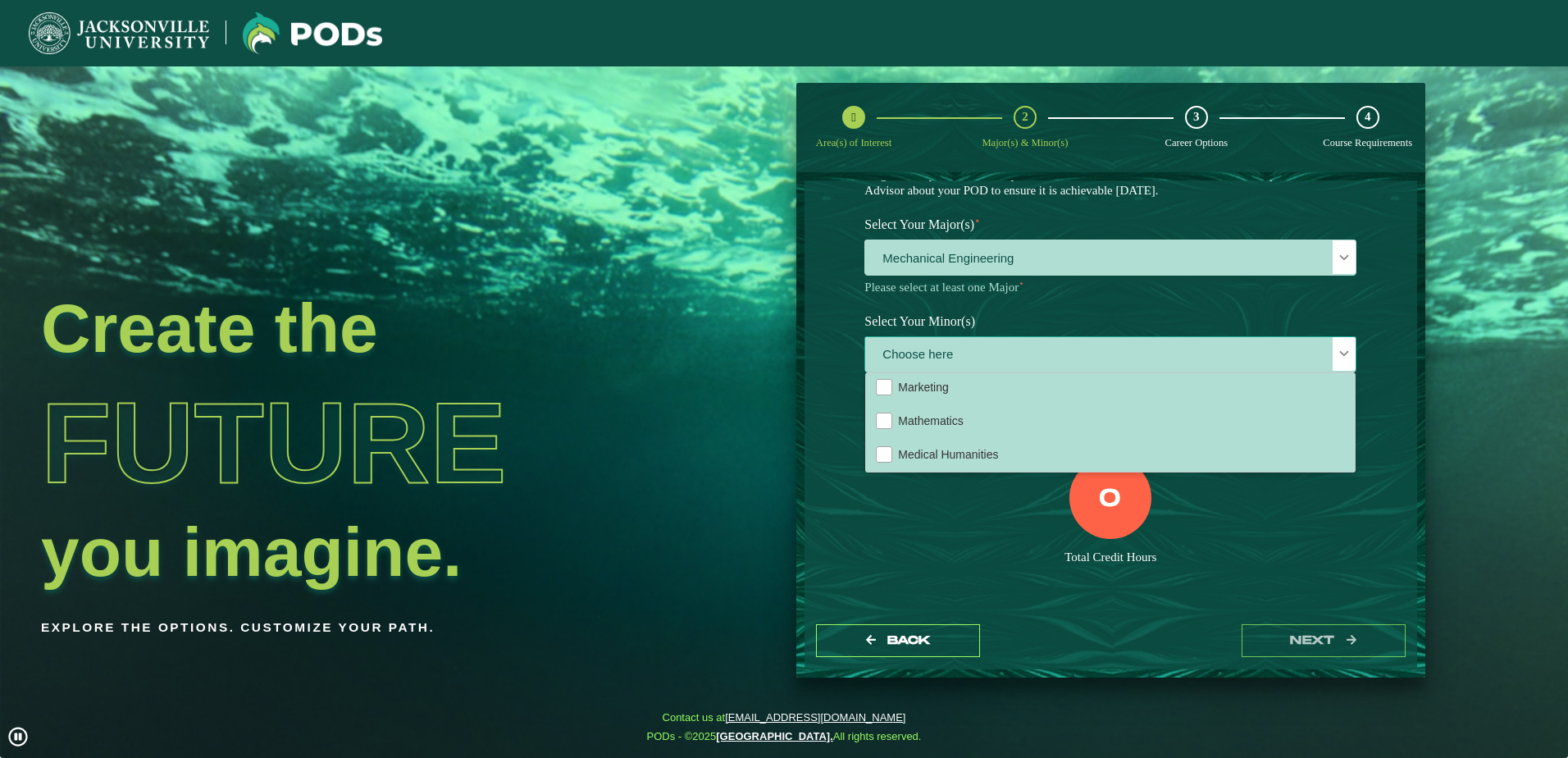
click at [959, 360] on span "Marine Science" at bounding box center [938, 353] width 80 height 13
click at [911, 360] on span "Marine Science" at bounding box center [938, 353] width 80 height 13
click at [985, 505] on div "0 Total Credit Hours" at bounding box center [1110, 526] width 517 height 140
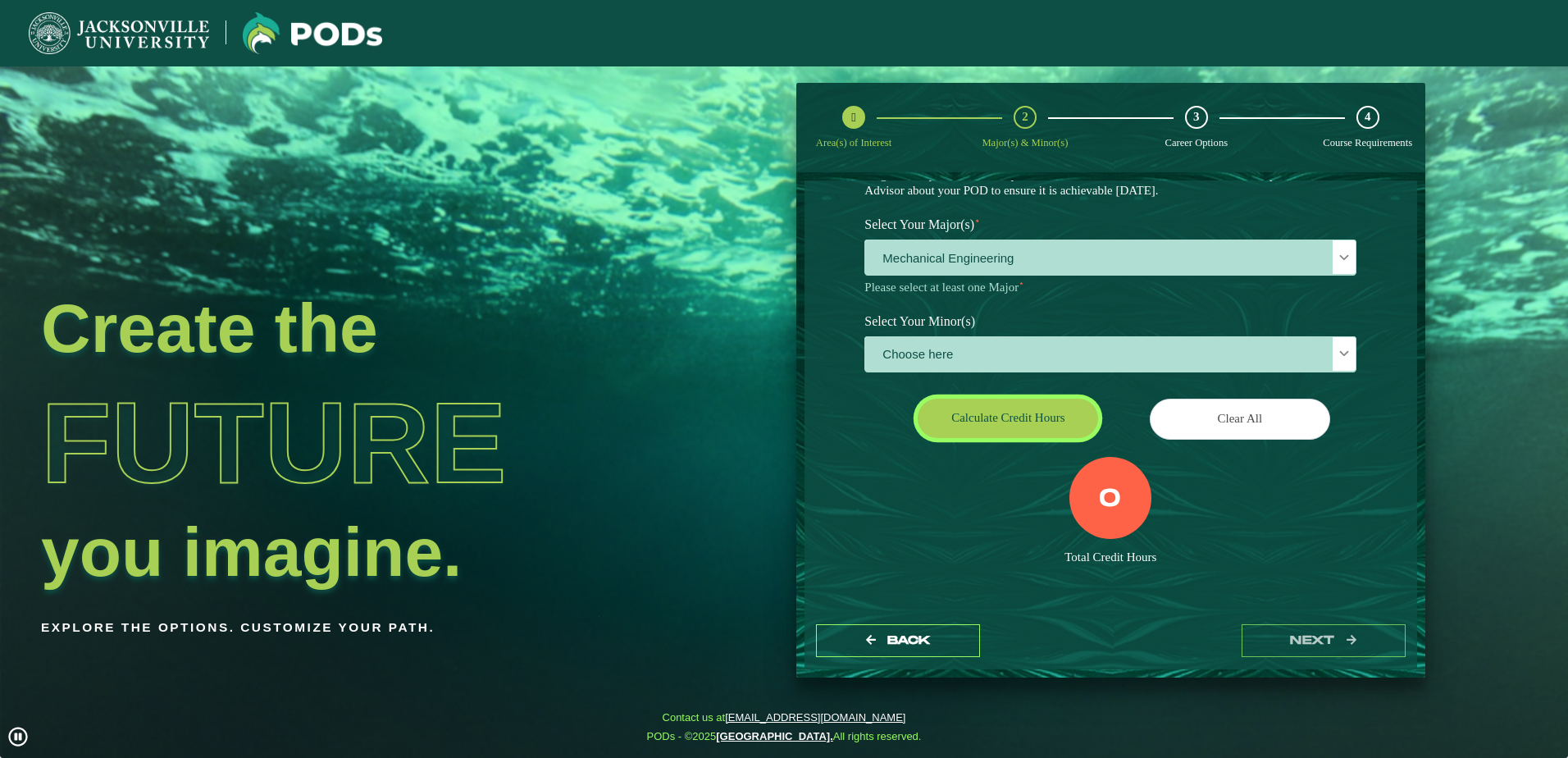
click at [1000, 416] on button "Calculate credit hours" at bounding box center [1008, 419] width 181 height 39
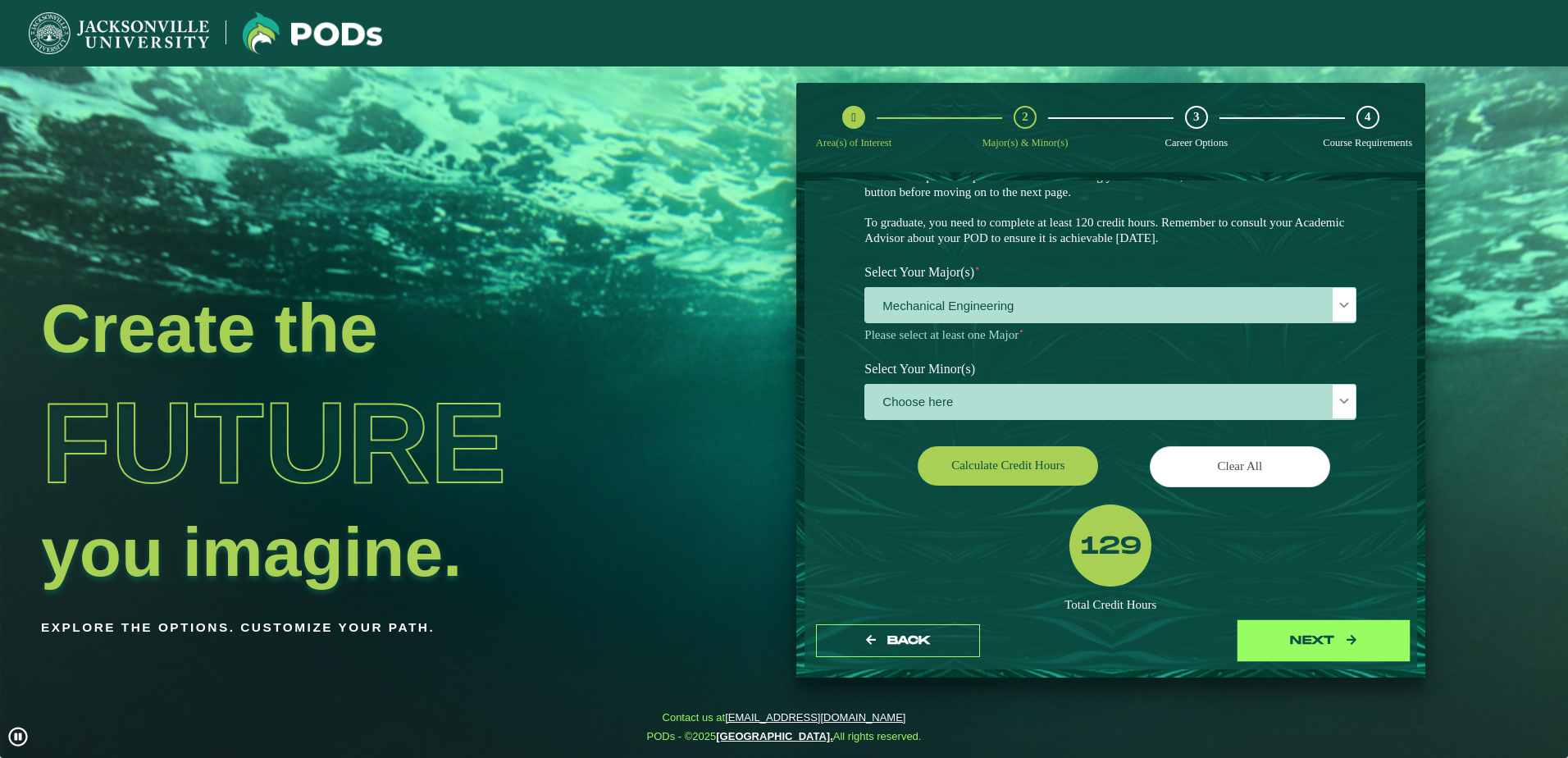
click at [1312, 646] on button "next" at bounding box center [1324, 641] width 164 height 33
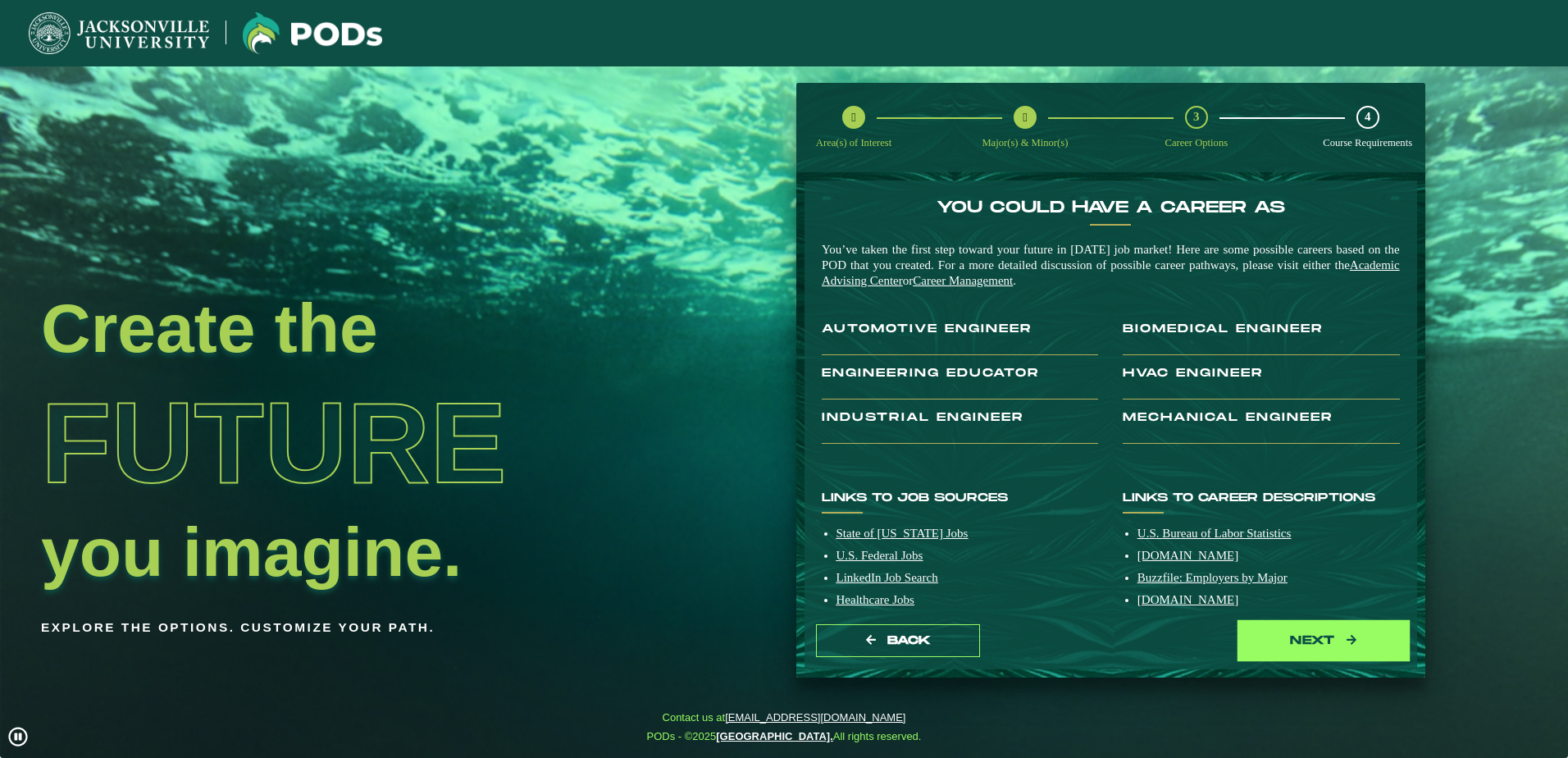
click at [1300, 628] on button "next" at bounding box center [1324, 641] width 164 height 33
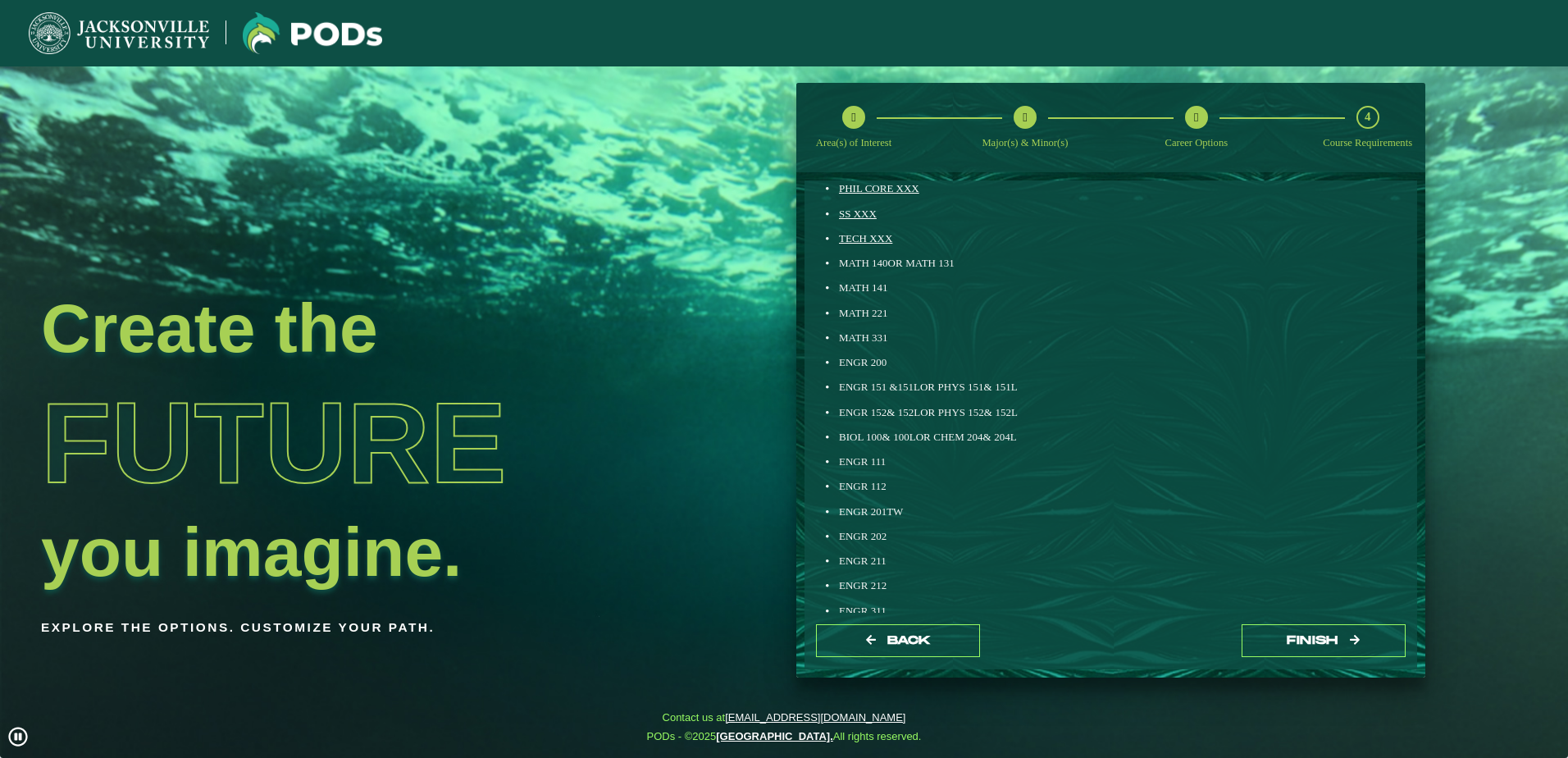
scroll to position [0, 0]
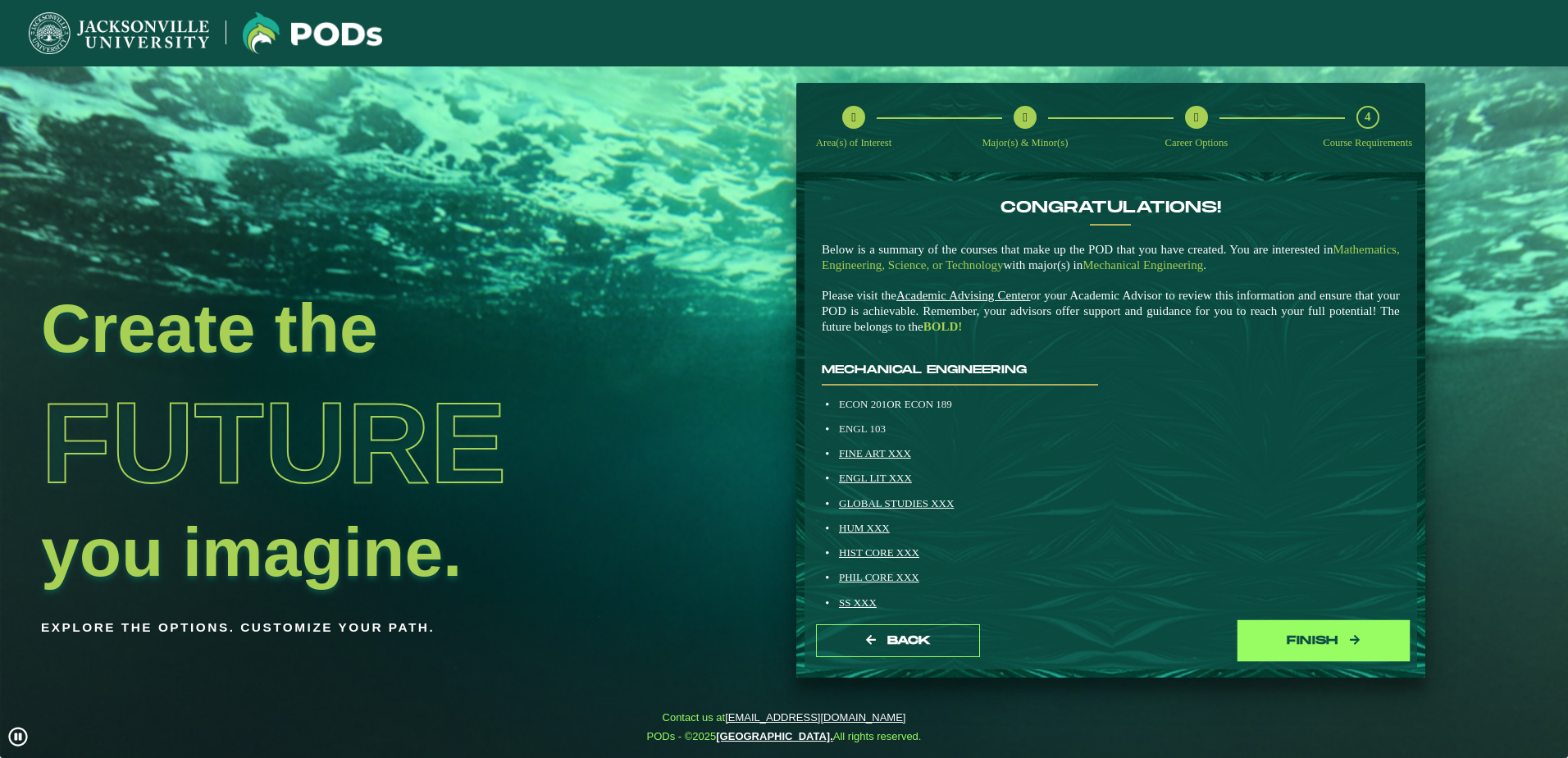
click at [1286, 644] on button "Finish" at bounding box center [1324, 641] width 164 height 33
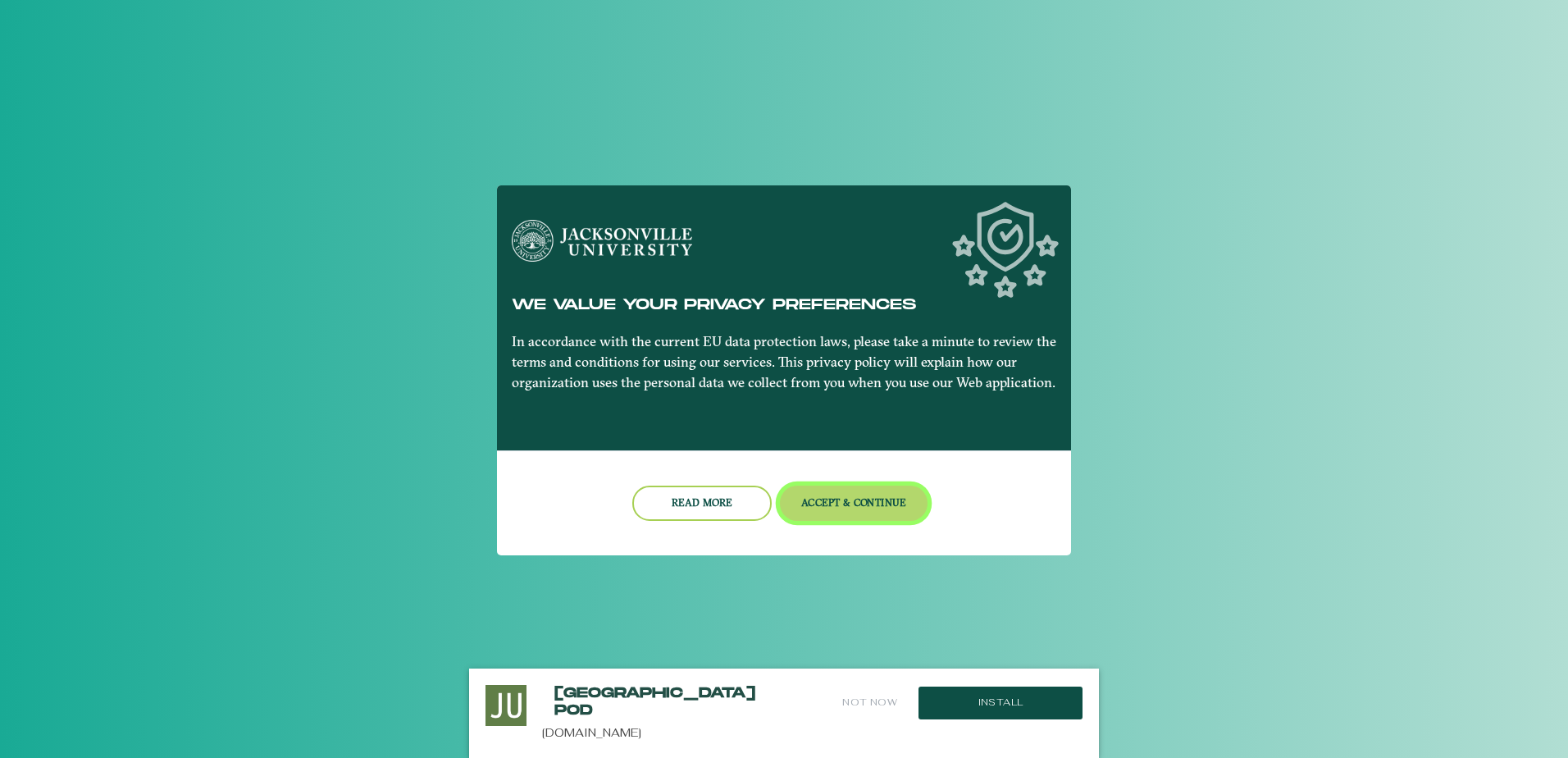
click at [901, 513] on button "Accept & Continue" at bounding box center [854, 503] width 148 height 35
